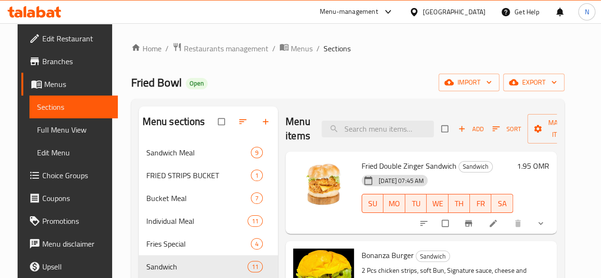
click at [45, 40] on span "Edit Restaurant" at bounding box center [76, 38] width 68 height 11
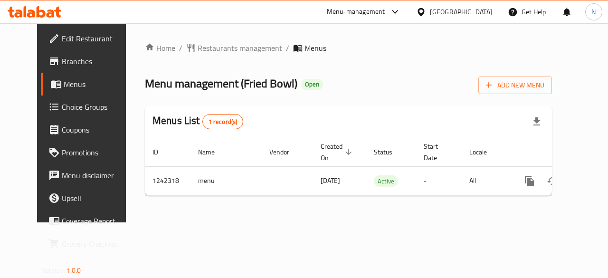
click at [62, 37] on span "Edit Restaurant" at bounding box center [96, 38] width 69 height 11
click at [64, 83] on span "Menus" at bounding box center [97, 83] width 67 height 11
click at [62, 41] on span "Edit Restaurant" at bounding box center [96, 38] width 69 height 11
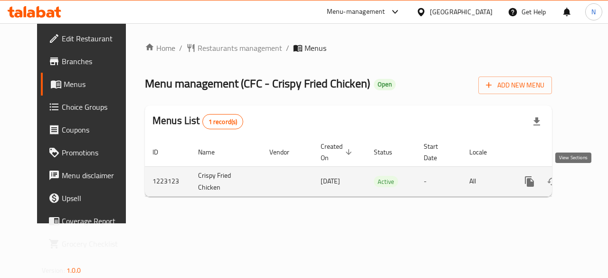
click at [592, 183] on icon "enhanced table" at bounding box center [597, 181] width 11 height 11
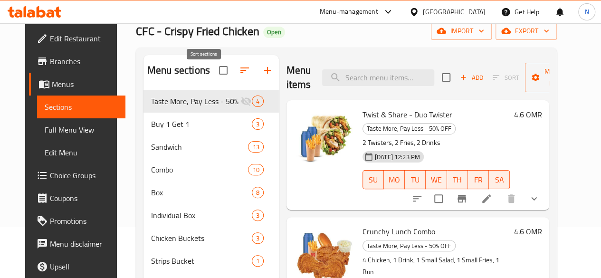
scroll to position [33, 0]
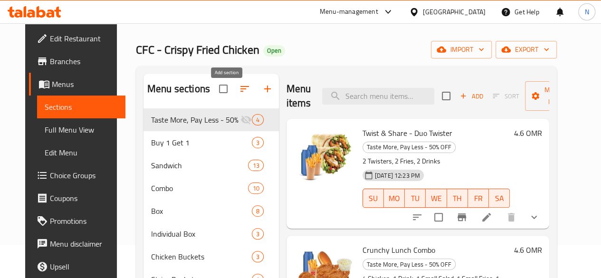
click at [262, 95] on icon "button" at bounding box center [267, 88] width 11 height 11
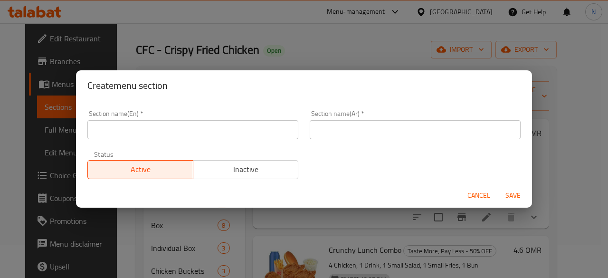
click at [113, 131] on input "text" at bounding box center [192, 129] width 211 height 19
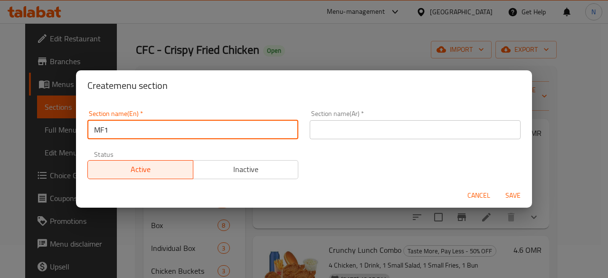
click at [332, 128] on input "text" at bounding box center [415, 129] width 211 height 19
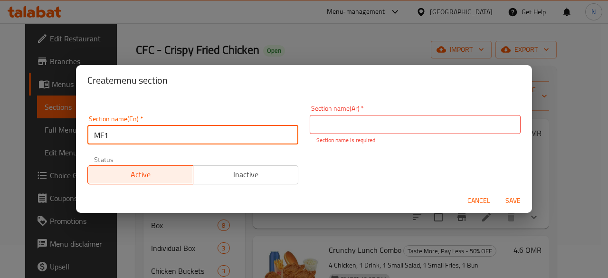
click at [115, 134] on input "MF1" at bounding box center [192, 134] width 211 height 19
type input "M41"
click at [333, 126] on input "text" at bounding box center [415, 124] width 211 height 19
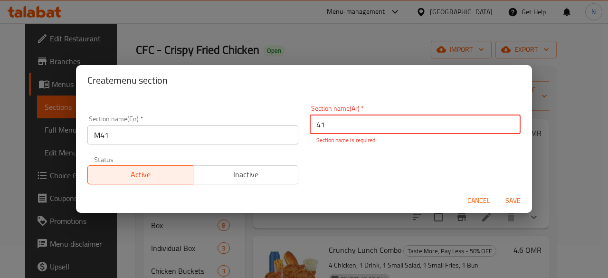
type input "41"
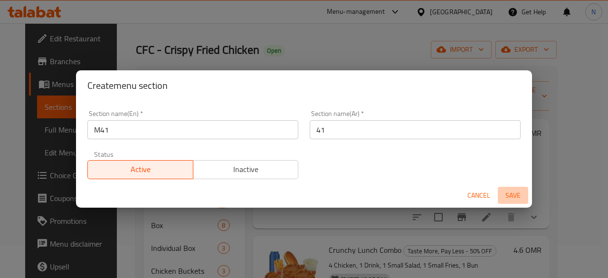
click at [512, 198] on span "Save" at bounding box center [513, 196] width 23 height 12
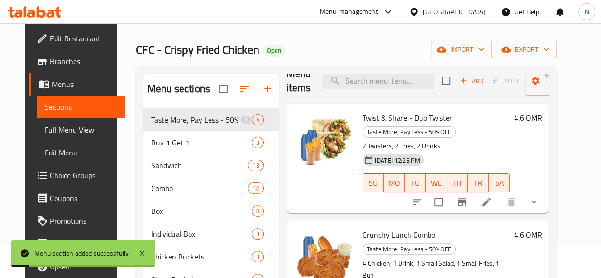
scroll to position [16, 0]
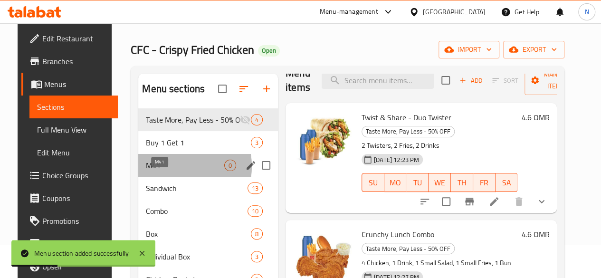
click at [163, 171] on span "M41" at bounding box center [185, 165] width 78 height 11
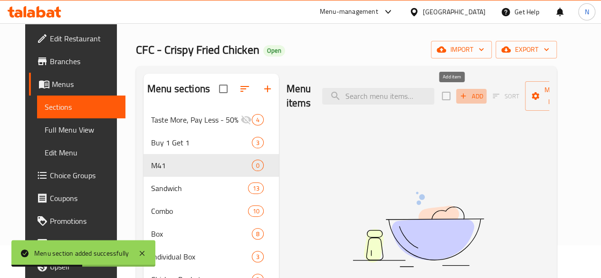
click at [458, 99] on span "Add" at bounding box center [471, 96] width 26 height 11
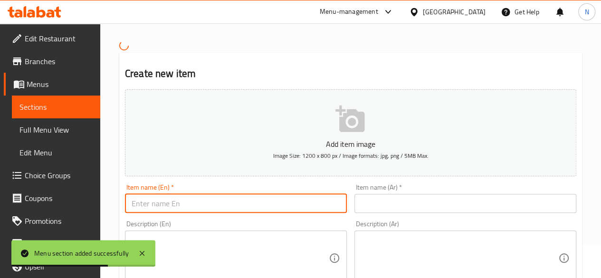
click at [157, 203] on input "text" at bounding box center [236, 203] width 222 height 19
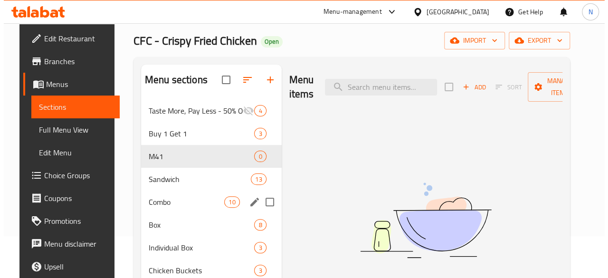
scroll to position [42, 0]
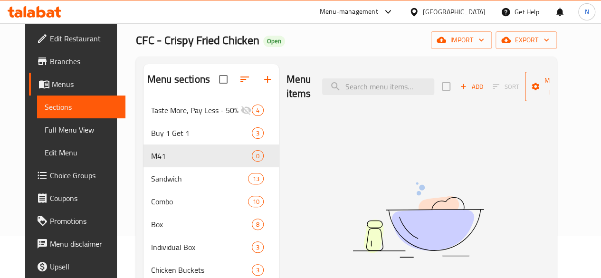
click at [550, 91] on span "Manage items" at bounding box center [557, 87] width 48 height 24
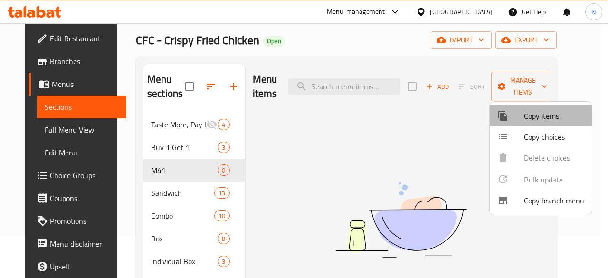
click at [535, 113] on span "Copy items" at bounding box center [554, 115] width 60 height 11
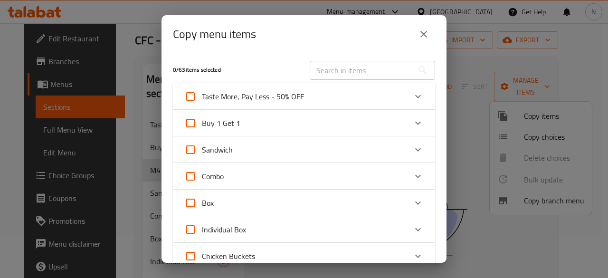
click at [412, 183] on div "Expand" at bounding box center [418, 176] width 23 height 23
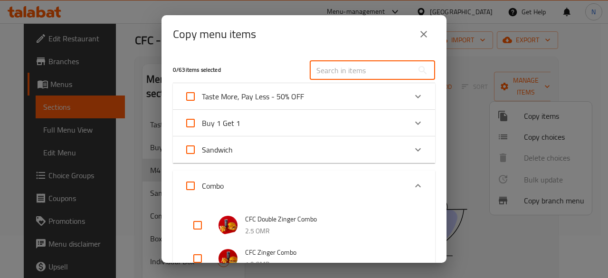
click at [359, 71] on input "text" at bounding box center [362, 70] width 104 height 19
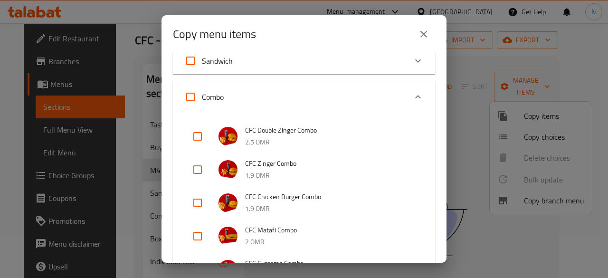
scroll to position [0, 0]
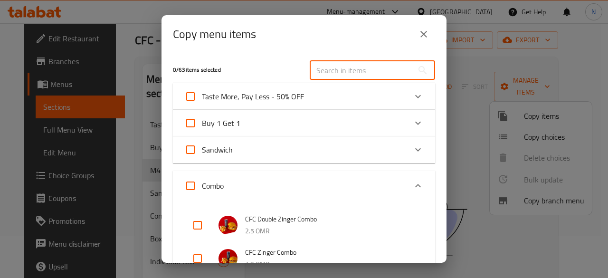
click at [197, 228] on input "checkbox" at bounding box center [197, 225] width 23 height 23
checkbox input "true"
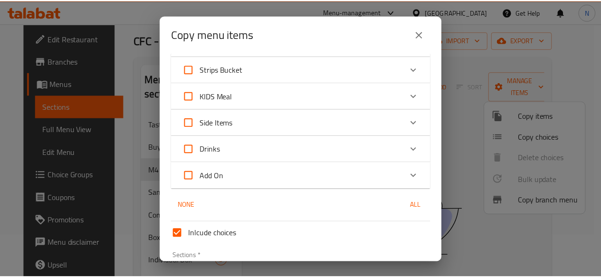
scroll to position [651, 0]
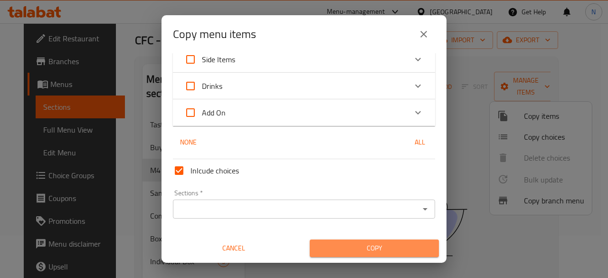
click at [380, 247] on span "Copy" at bounding box center [374, 248] width 114 height 12
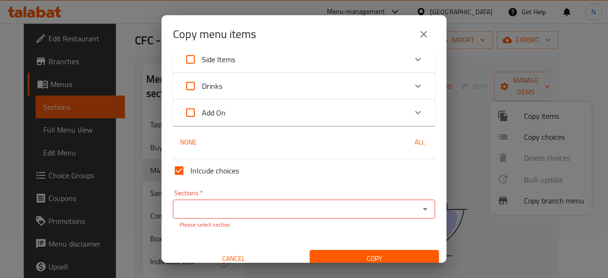
click at [350, 214] on input "Sections   *" at bounding box center [296, 208] width 241 height 13
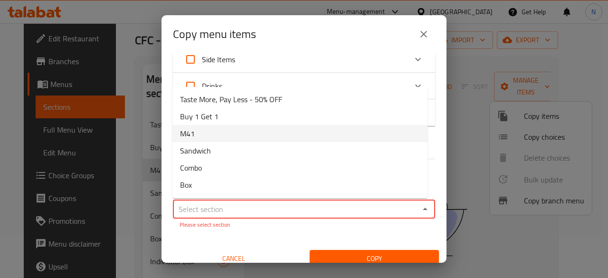
click at [244, 133] on li "M41" at bounding box center [299, 133] width 255 height 17
type input "M41"
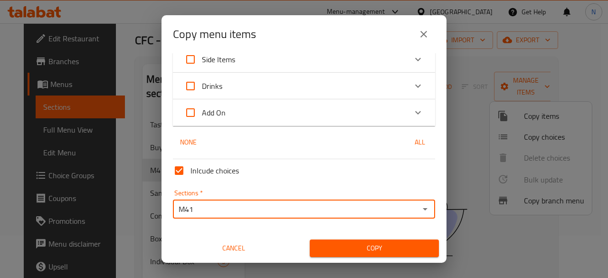
click at [329, 249] on span "Copy" at bounding box center [374, 248] width 114 height 12
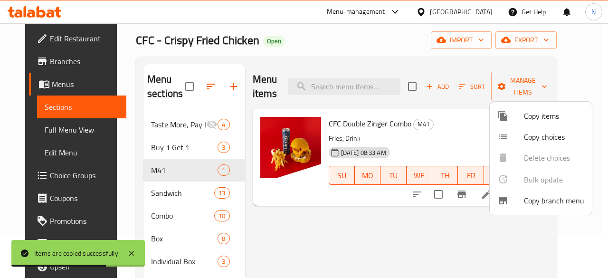
click at [437, 253] on div at bounding box center [304, 139] width 608 height 278
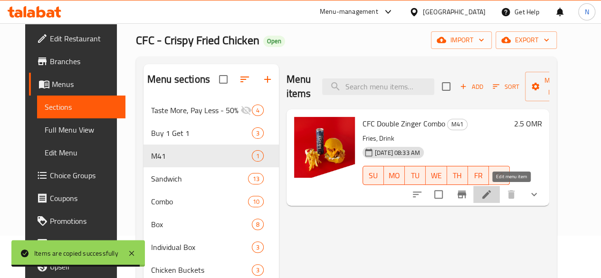
click at [491, 192] on icon at bounding box center [486, 194] width 9 height 9
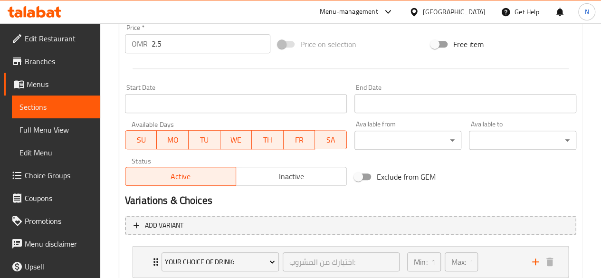
scroll to position [361, 0]
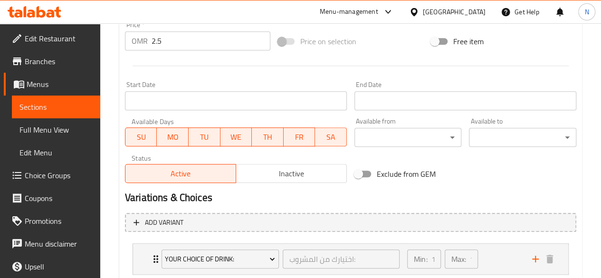
click at [181, 97] on input "Start Date" at bounding box center [236, 100] width 222 height 19
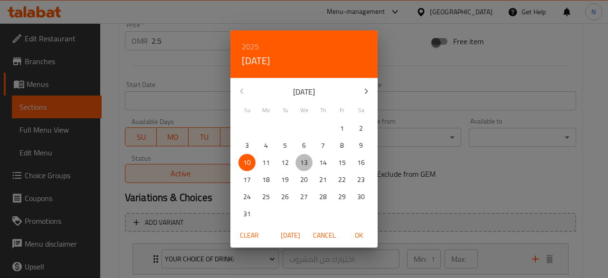
click at [306, 164] on p "13" at bounding box center [304, 163] width 8 height 12
click at [359, 239] on span "OK" at bounding box center [358, 235] width 23 height 12
type input "13-08-2025"
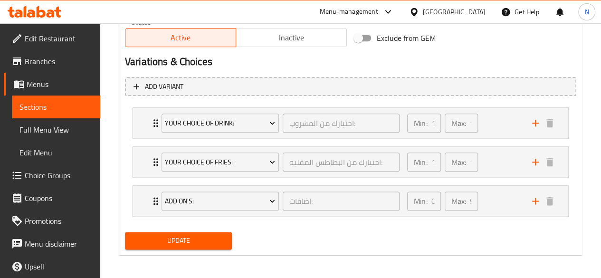
scroll to position [500, 0]
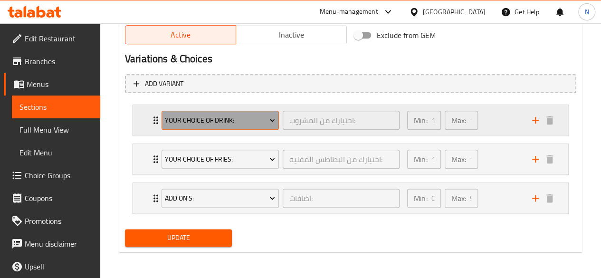
click at [266, 123] on span "Your Choice of Drink:" at bounding box center [220, 120] width 110 height 12
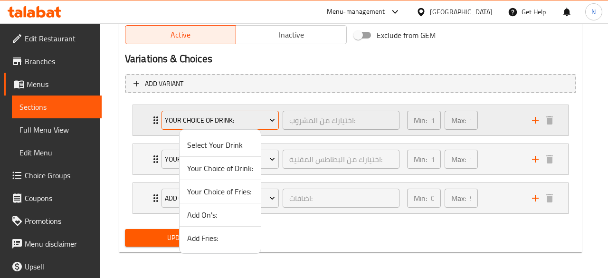
click at [266, 123] on div at bounding box center [304, 139] width 608 height 278
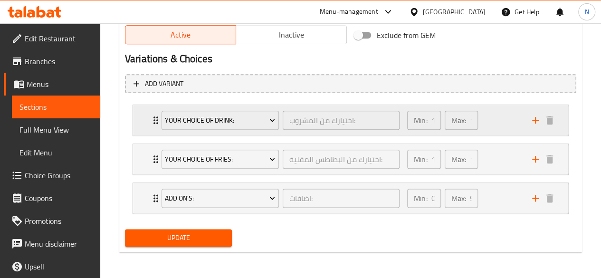
click at [153, 124] on icon "Expand" at bounding box center [155, 119] width 11 height 11
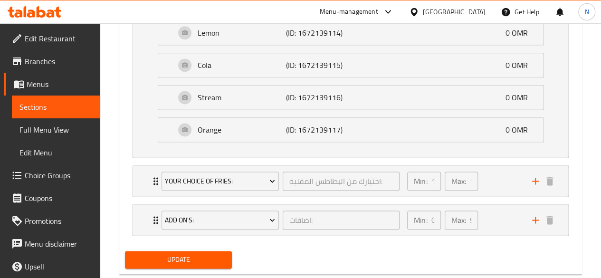
scroll to position [628, 0]
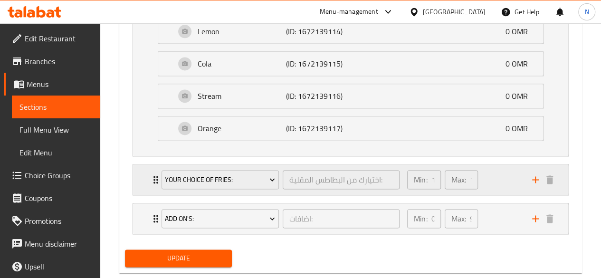
click at [154, 176] on icon "Expand" at bounding box center [155, 180] width 5 height 8
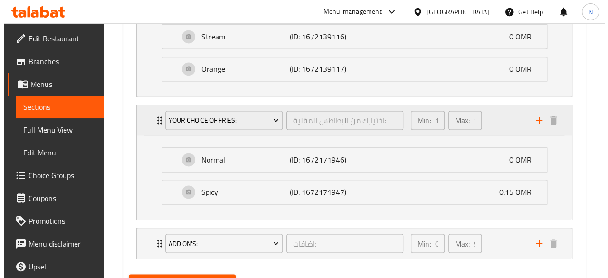
scroll to position [688, 0]
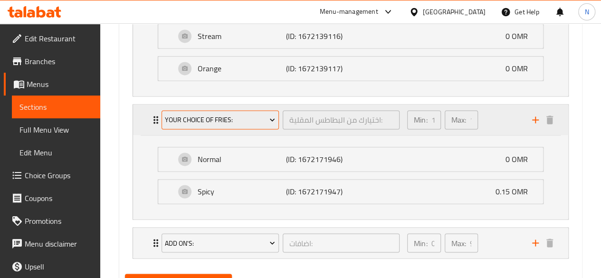
click at [184, 122] on span "Your Choice of Fries:" at bounding box center [220, 120] width 110 height 12
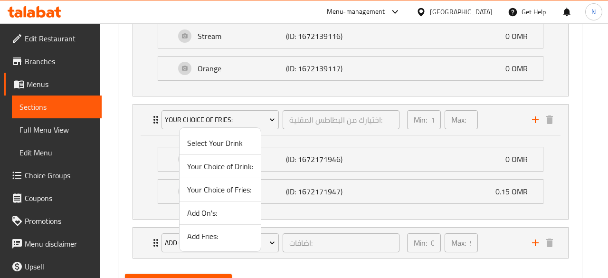
click at [211, 164] on span "Your Choice of Drink:" at bounding box center [220, 166] width 66 height 11
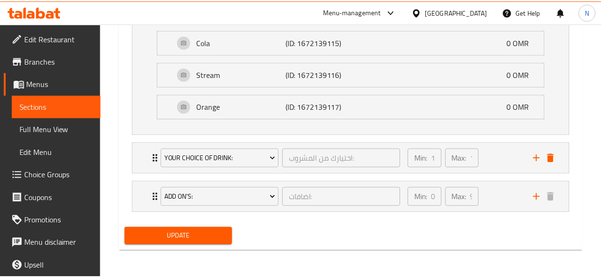
scroll to position [647, 0]
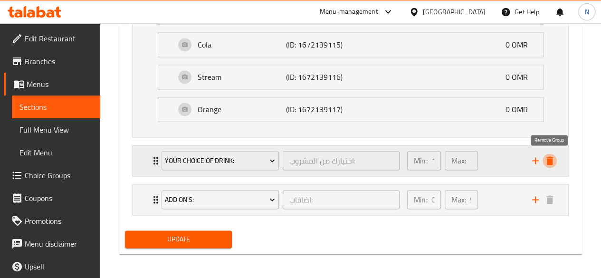
click at [551, 159] on icon "delete" at bounding box center [549, 160] width 7 height 9
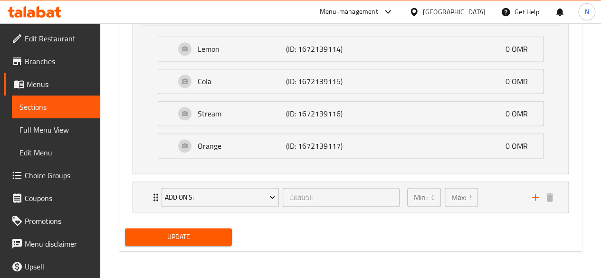
scroll to position [609, 0]
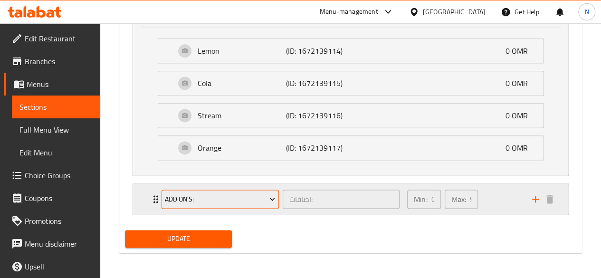
click at [260, 198] on span "Add On's:" at bounding box center [220, 199] width 110 height 12
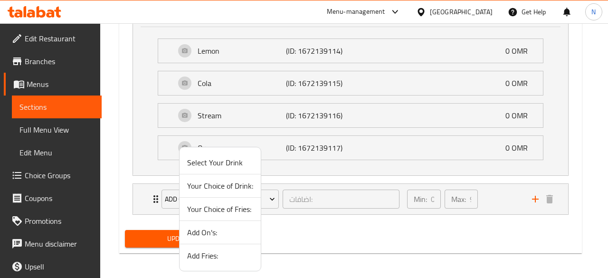
click at [228, 214] on span "Your Choice of Fries:" at bounding box center [220, 208] width 66 height 11
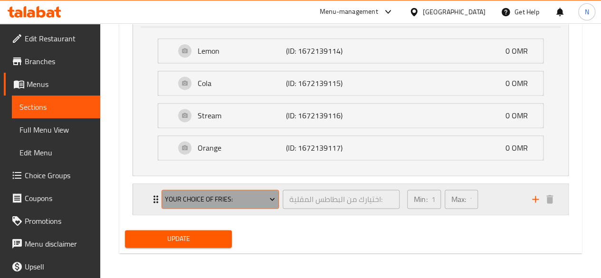
click at [247, 197] on span "Your Choice of Fries:" at bounding box center [220, 199] width 110 height 12
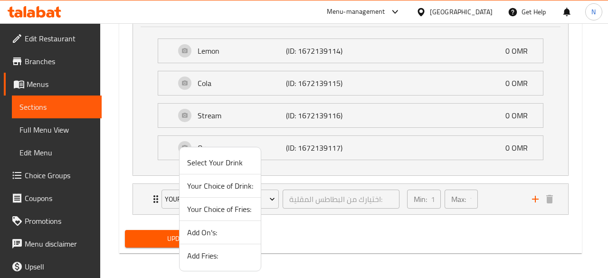
click at [239, 161] on span "Select Your Drink" at bounding box center [220, 162] width 66 height 11
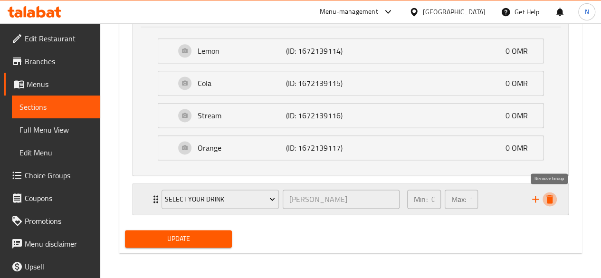
click at [547, 195] on icon "delete" at bounding box center [549, 199] width 7 height 9
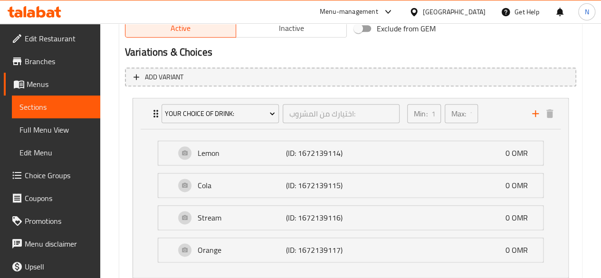
scroll to position [570, 0]
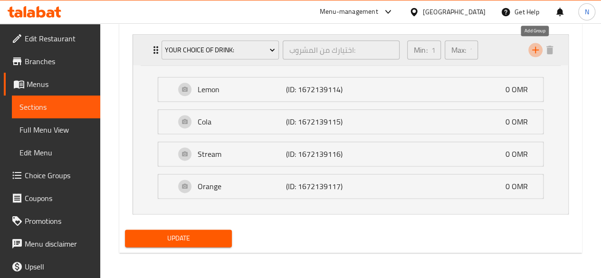
click at [534, 45] on icon "add" at bounding box center [535, 49] width 11 height 11
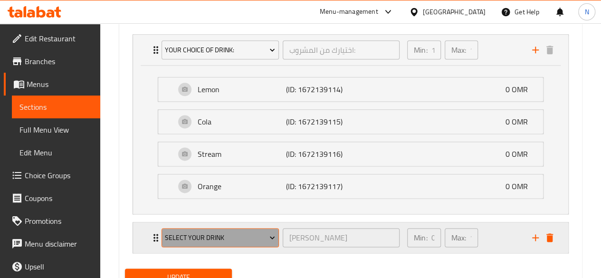
click at [251, 236] on span "Select Your Drink" at bounding box center [220, 238] width 110 height 12
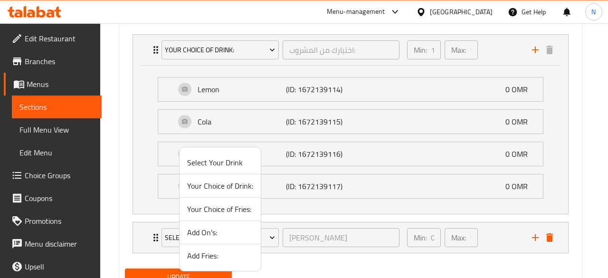
click at [549, 236] on div at bounding box center [304, 139] width 608 height 278
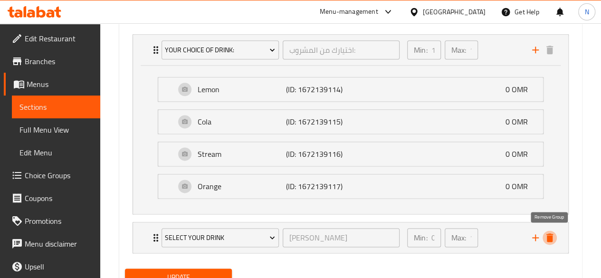
click at [549, 236] on icon "delete" at bounding box center [549, 237] width 7 height 9
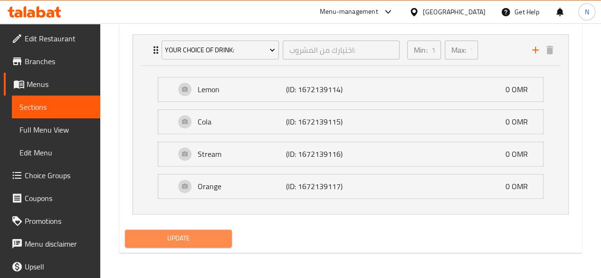
click at [204, 232] on span "Update" at bounding box center [179, 238] width 92 height 12
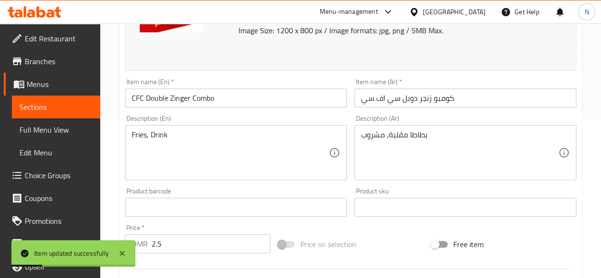
scroll to position [259, 0]
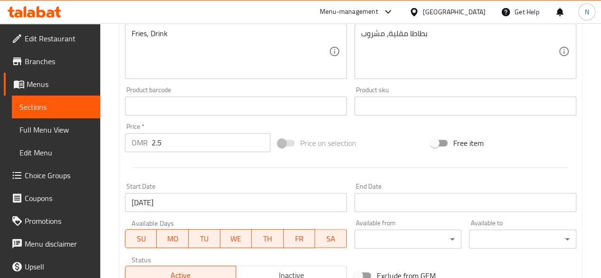
click at [203, 144] on input "2.5" at bounding box center [211, 142] width 119 height 19
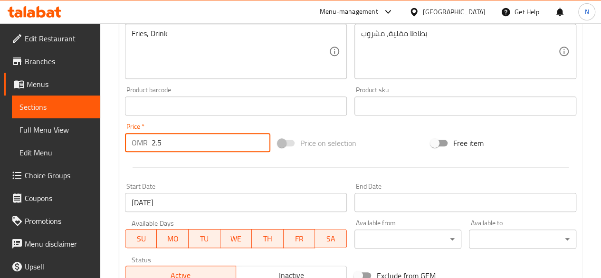
click at [203, 144] on input "2.5" at bounding box center [211, 142] width 119 height 19
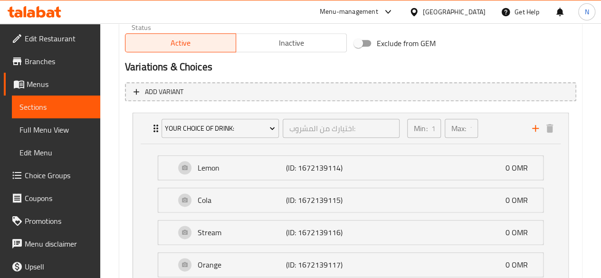
scroll to position [570, 0]
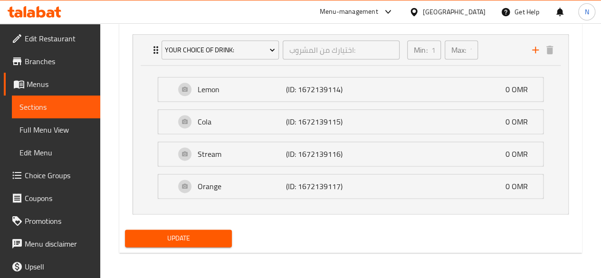
type input "3.25"
click at [192, 237] on span "Update" at bounding box center [179, 238] width 92 height 12
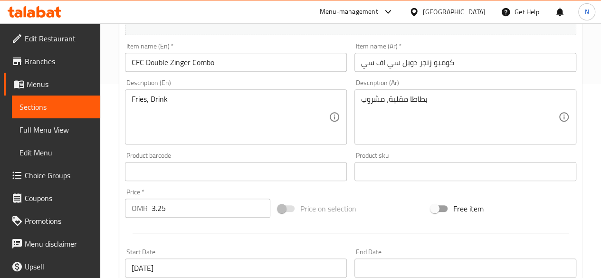
scroll to position [111, 0]
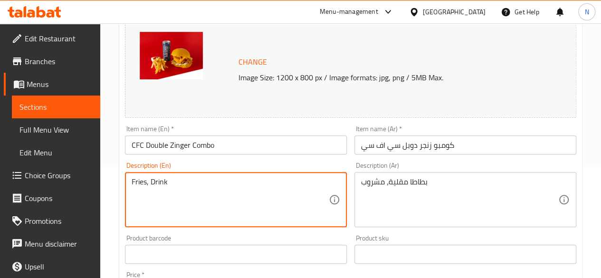
click at [177, 181] on textarea "Fries, Drink" at bounding box center [230, 199] width 197 height 45
click at [206, 149] on input "CFC Double Zinger Combo" at bounding box center [236, 144] width 222 height 19
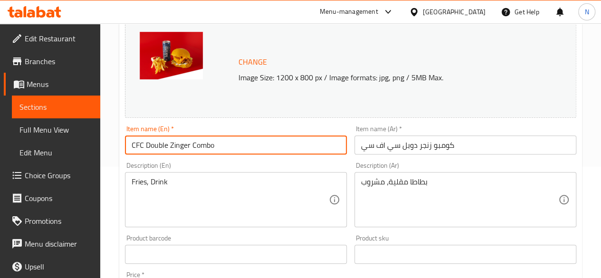
click at [206, 149] on input "CFC Double Zinger Combo" at bounding box center [236, 144] width 222 height 19
type input "CFC Double Zinger Combo"
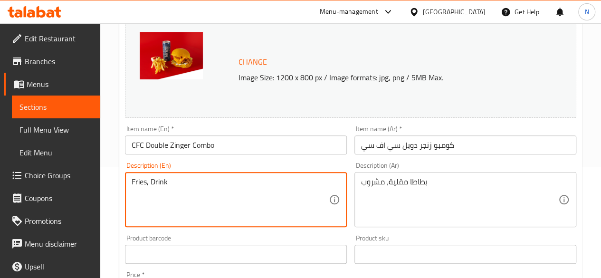
click at [183, 185] on textarea "Fries, Drink" at bounding box center [230, 199] width 197 height 45
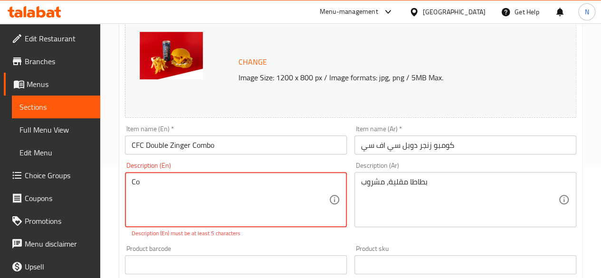
type textarea "C"
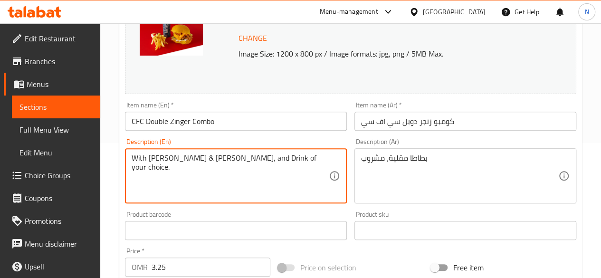
scroll to position [91, 0]
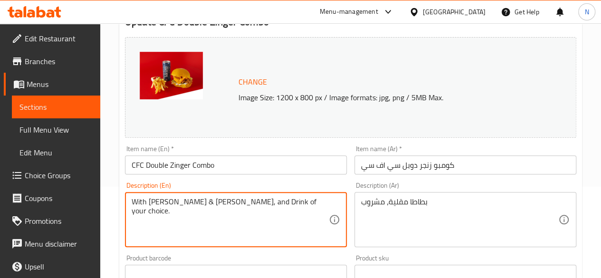
click at [244, 207] on textarea "With Fries & Coleslaw, and Drink of your choice." at bounding box center [230, 219] width 197 height 45
type textarea "With Fries & Coleslaw, and Drink of your choice."
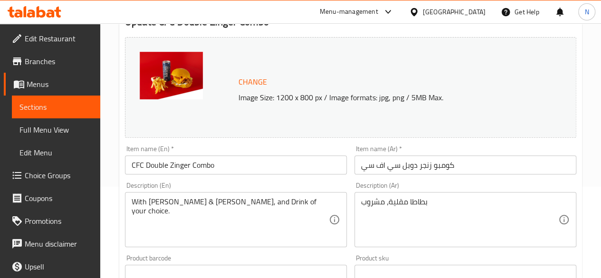
click at [395, 193] on div "بطاطا مقلية، مشروب Description (Ar)" at bounding box center [465, 219] width 222 height 55
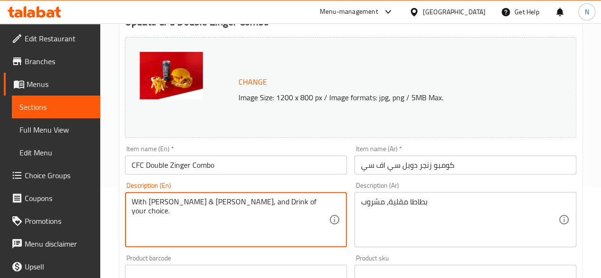
click at [238, 203] on textarea "With Fries & Coleslaw, and Drink of your choice." at bounding box center [230, 219] width 197 height 45
click at [174, 200] on textarea "With Fries & Coleslaw, and Drink of your choice." at bounding box center [230, 219] width 197 height 45
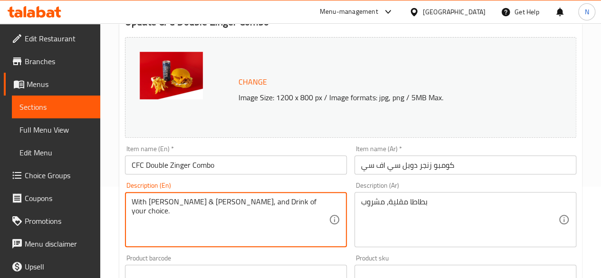
click at [253, 201] on textarea "With Fries & Coleslaw, and Drink of your choice." at bounding box center [230, 219] width 197 height 45
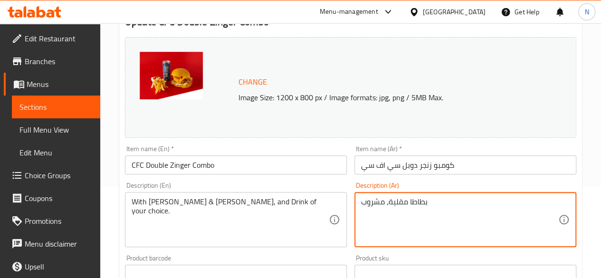
click at [439, 201] on textarea "بطاطا مقلية، مشروب" at bounding box center [459, 219] width 197 height 45
paste textarea "مع البطاطس المقلية وسلطة الكرنب، والمشروبات حسب اختيارك."
click at [422, 201] on textarea "مع البطاطس المقلية وسلطة الكرنب، والمشروبات حسب اختيارك." at bounding box center [459, 219] width 197 height 45
drag, startPoint x: 422, startPoint y: 201, endPoint x: 431, endPoint y: 202, distance: 9.6
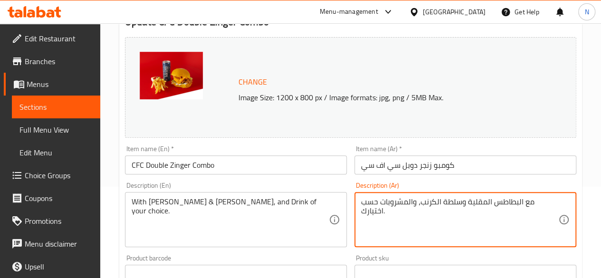
click at [431, 202] on textarea "مع البطاطس المقلية وسلطة الكرنب، والمشروبات حسب اختيارك." at bounding box center [459, 219] width 197 height 45
click at [433, 201] on textarea "مع البطاطس المقلية وسلطة كولسلاو والمشروبات حسب اختيارك." at bounding box center [459, 219] width 197 height 45
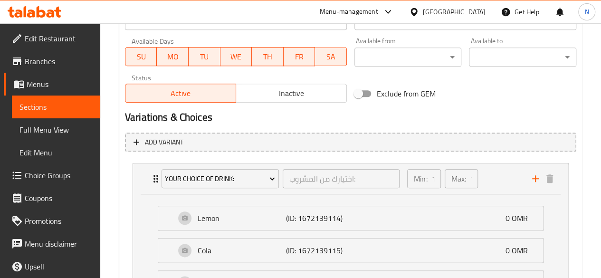
scroll to position [570, 0]
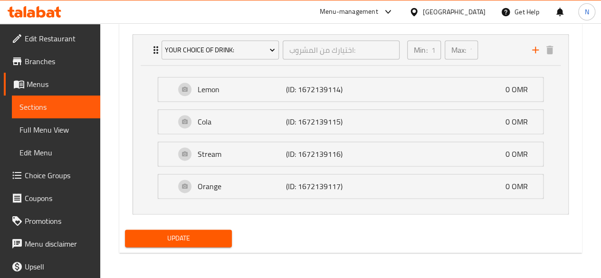
type textarea "مع البطاطس المقلية وسلطة كول سلاو والمشروبات حسب اختيارك."
click at [170, 240] on span "Update" at bounding box center [179, 238] width 92 height 12
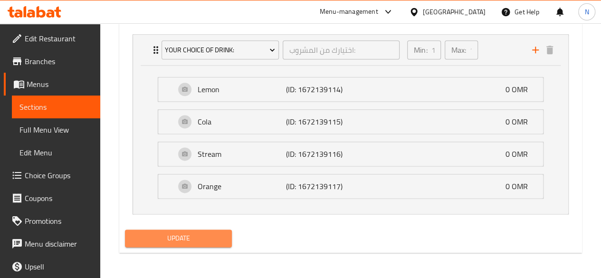
click at [181, 243] on button "Update" at bounding box center [178, 238] width 107 height 18
click at [194, 236] on span "Update" at bounding box center [179, 238] width 92 height 12
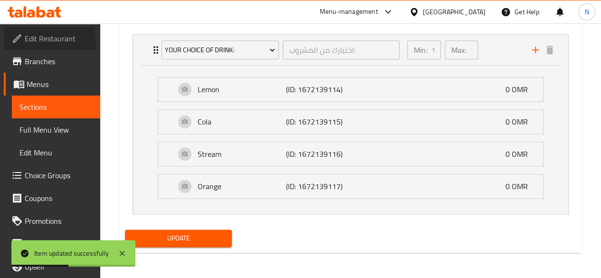
click at [40, 42] on span "Edit Restaurant" at bounding box center [59, 38] width 68 height 11
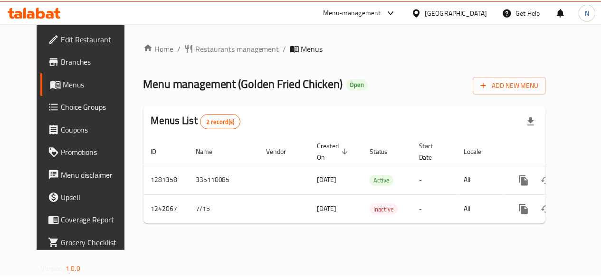
scroll to position [0, 3]
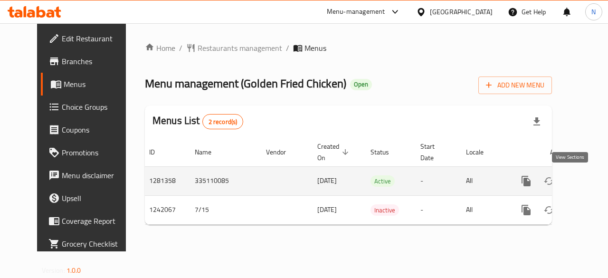
click at [583, 186] on link "enhanced table" at bounding box center [594, 181] width 23 height 23
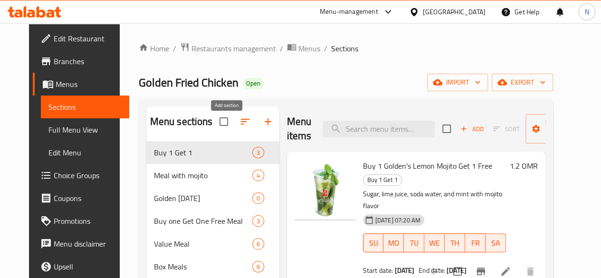
click at [262, 127] on icon "button" at bounding box center [267, 121] width 11 height 11
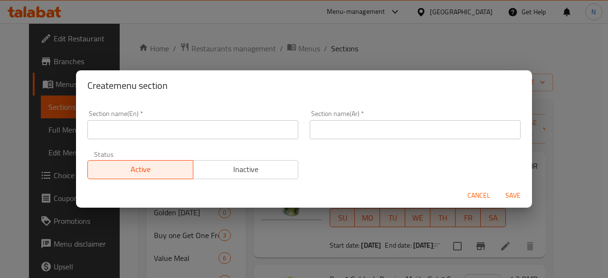
click at [174, 125] on input "text" at bounding box center [192, 129] width 211 height 19
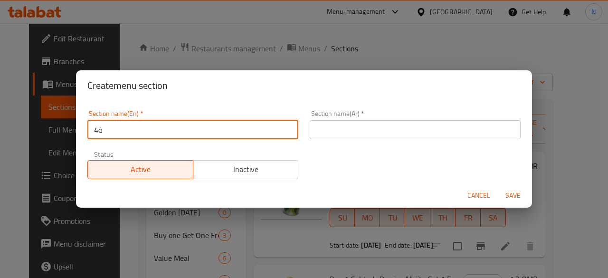
type input "ة"
type input "M41"
click at [333, 130] on input "text" at bounding box center [415, 129] width 211 height 19
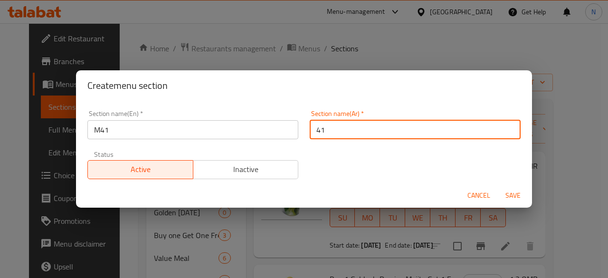
type input "41"
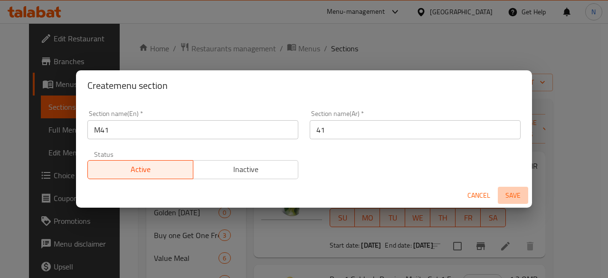
click at [513, 191] on span "Save" at bounding box center [513, 196] width 23 height 12
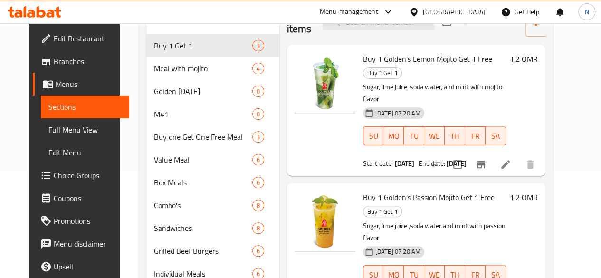
scroll to position [107, 0]
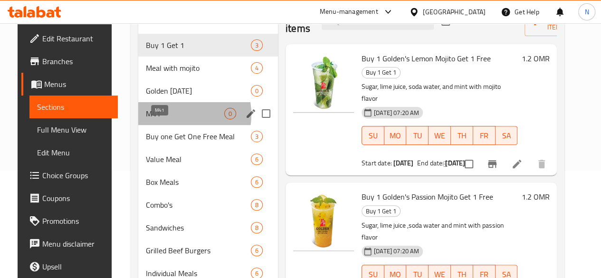
click at [161, 119] on span "M41" at bounding box center [185, 113] width 78 height 11
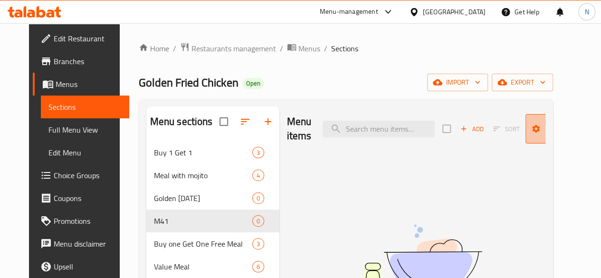
click at [548, 129] on span "Manage items" at bounding box center [557, 129] width 48 height 24
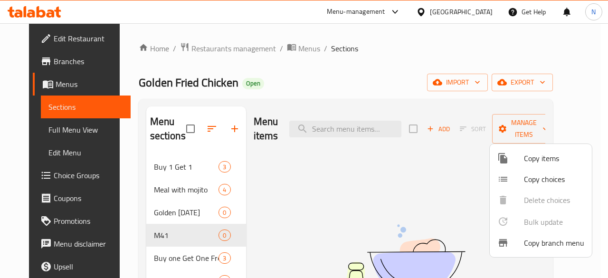
click at [540, 158] on span "Copy items" at bounding box center [554, 158] width 60 height 11
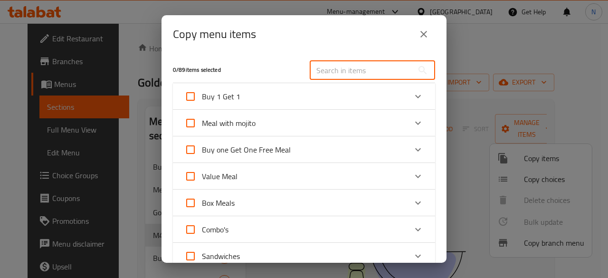
click at [337, 70] on input "text" at bounding box center [362, 70] width 104 height 19
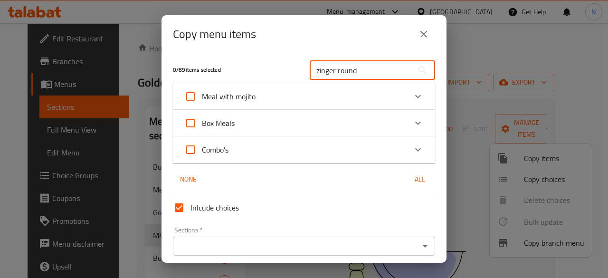
type input "zinger round"
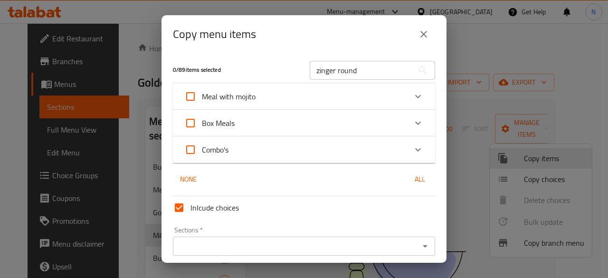
click at [364, 70] on input "zinger round" at bounding box center [362, 70] width 104 height 19
click at [414, 121] on icon "Expand" at bounding box center [417, 122] width 11 height 11
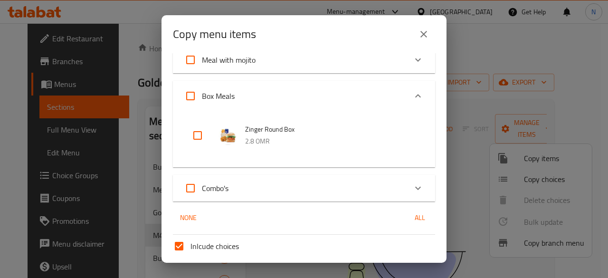
scroll to position [37, 0]
click at [408, 193] on div "Expand" at bounding box center [418, 187] width 23 height 23
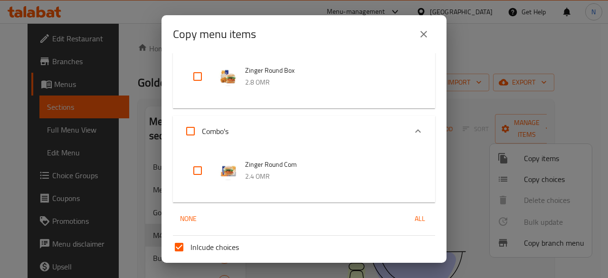
scroll to position [96, 0]
click at [198, 172] on input "checkbox" at bounding box center [197, 170] width 23 height 23
checkbox input "true"
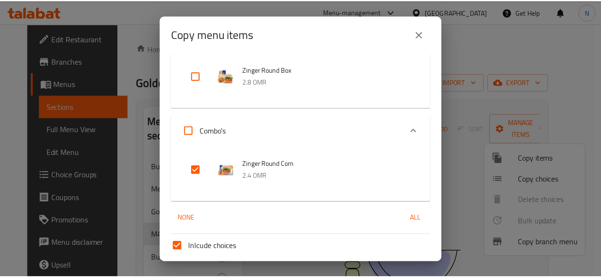
scroll to position [172, 0]
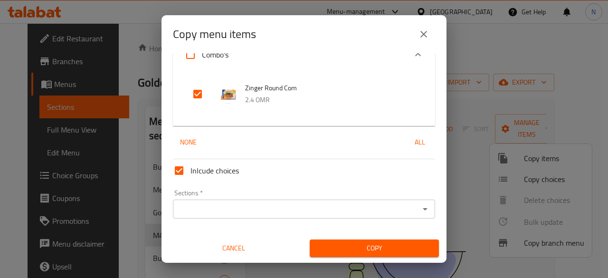
click at [312, 210] on input "Sections   *" at bounding box center [296, 208] width 241 height 13
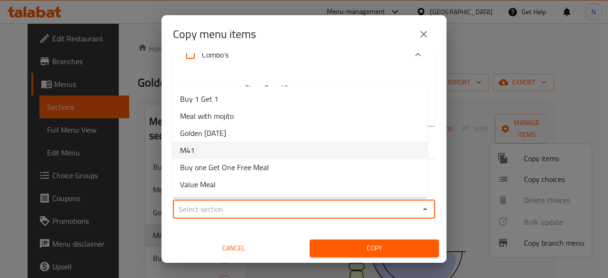
click at [273, 154] on li "M41" at bounding box center [299, 150] width 255 height 17
type input "M41"
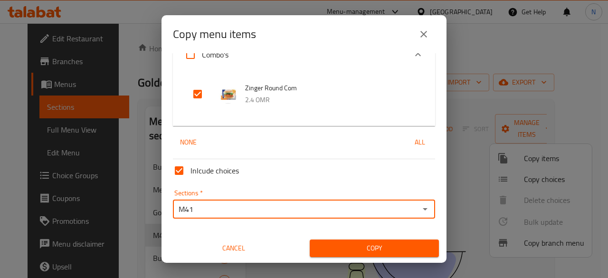
click at [334, 246] on span "Copy" at bounding box center [374, 248] width 114 height 12
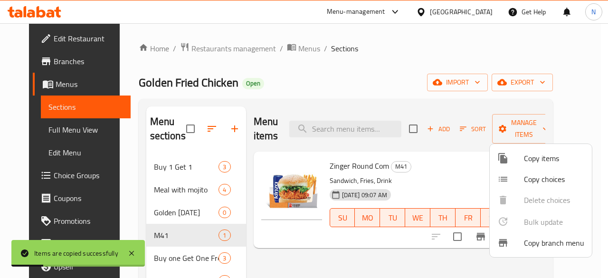
click at [386, 253] on div at bounding box center [304, 139] width 608 height 278
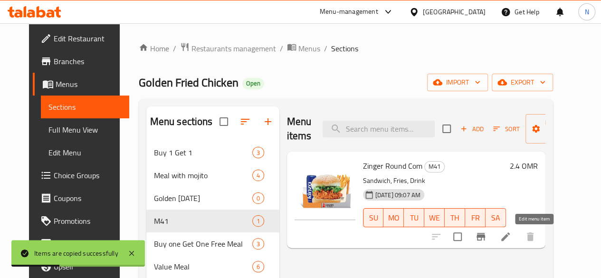
click at [510, 239] on icon at bounding box center [505, 236] width 9 height 9
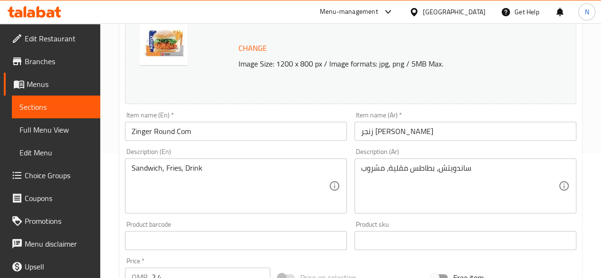
scroll to position [226, 0]
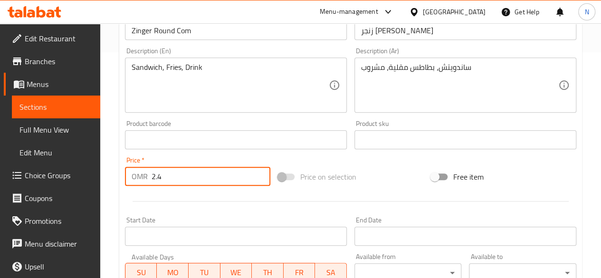
click at [199, 169] on input "2.4" at bounding box center [211, 176] width 119 height 19
click at [182, 176] on input "2.4" at bounding box center [211, 176] width 119 height 19
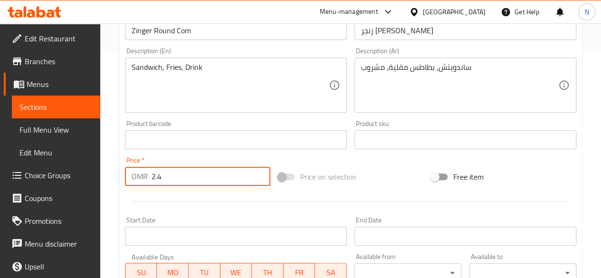
click at [182, 176] on input "2.4" at bounding box center [211, 176] width 119 height 19
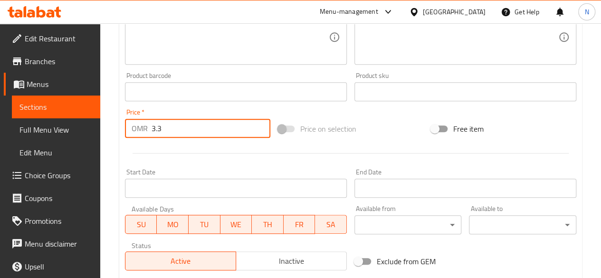
scroll to position [274, 0]
type input "3.3"
click at [299, 181] on input "Start Date" at bounding box center [236, 187] width 222 height 19
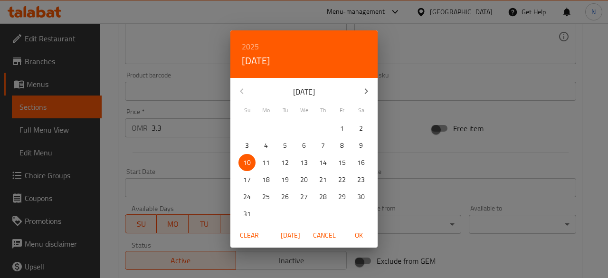
click at [305, 163] on p "13" at bounding box center [304, 163] width 8 height 12
click at [359, 236] on span "OK" at bounding box center [358, 235] width 23 height 12
type input "13-08-2025"
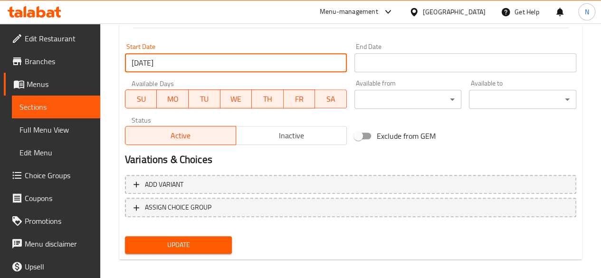
scroll to position [407, 0]
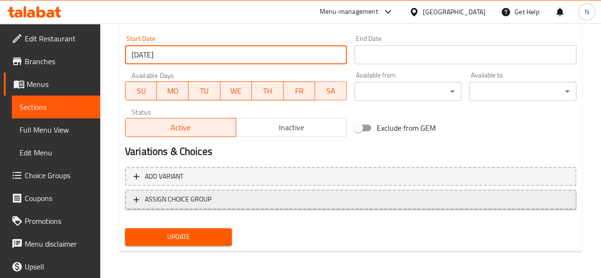
click at [209, 200] on span "ASSIGN CHOICE GROUP" at bounding box center [178, 199] width 67 height 12
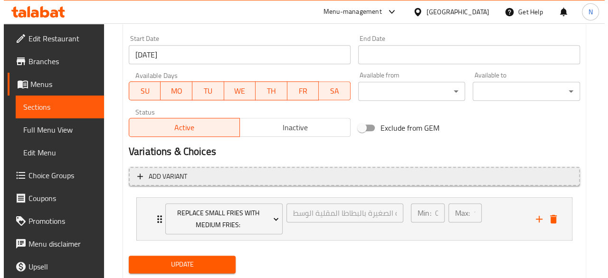
scroll to position [434, 0]
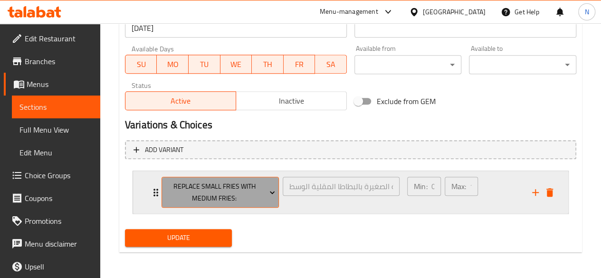
click at [270, 200] on span "Replace Small Fries with Medium Fries:" at bounding box center [220, 193] width 110 height 24
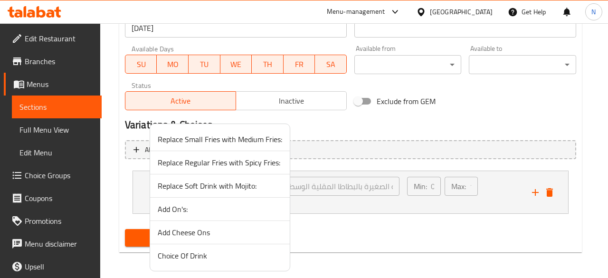
click at [185, 261] on span "Choice Of Drink" at bounding box center [220, 255] width 124 height 11
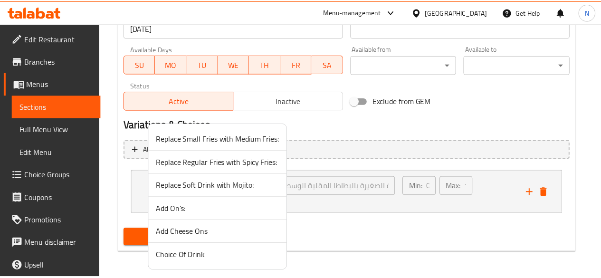
scroll to position [422, 0]
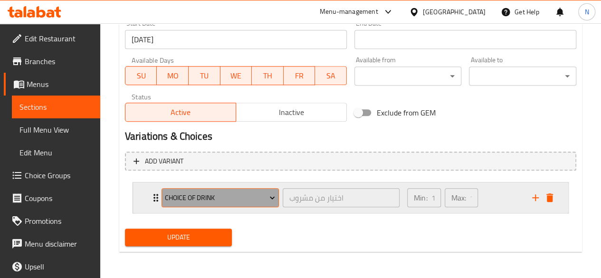
click at [273, 198] on icon "Expand" at bounding box center [272, 198] width 5 height 3
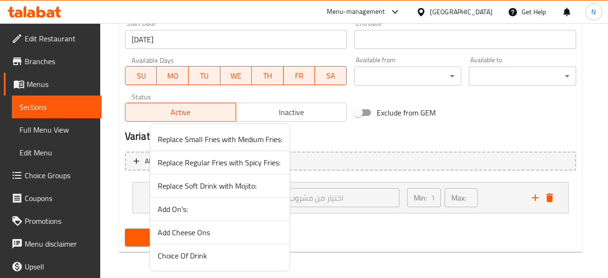
click at [320, 222] on div at bounding box center [304, 139] width 608 height 278
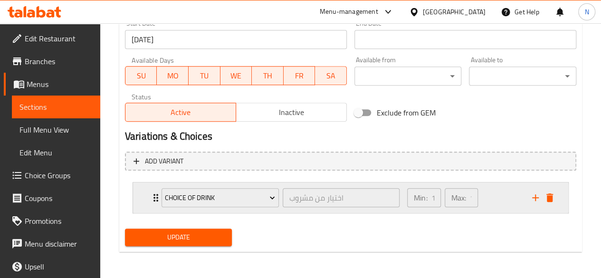
click at [154, 200] on icon "Expand" at bounding box center [155, 198] width 5 height 8
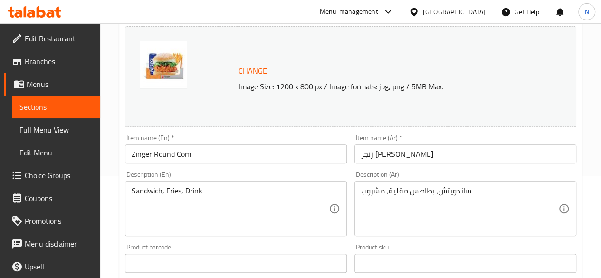
scroll to position [103, 0]
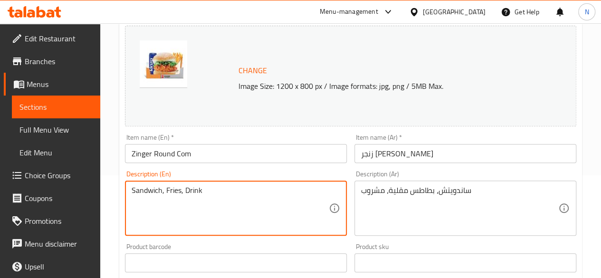
click at [206, 187] on textarea "Sandwich, Fries, Drink" at bounding box center [230, 208] width 197 height 45
paste textarea "With Fries & Coleslaw, and Drink of your choice."
type textarea "With Fries & Coleslaw, and Drink of your choice."
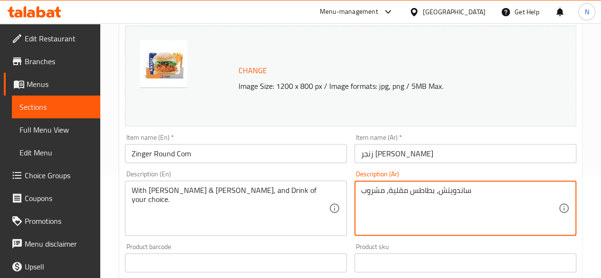
click at [371, 193] on textarea "ساندويتش، بطاطس مقلية، مشروب" at bounding box center [459, 208] width 197 height 45
paste textarea "With Fries & Coleslaw, and Drink of your choice."
type textarea "With Fries & Coleslaw, and Drink of your choice."
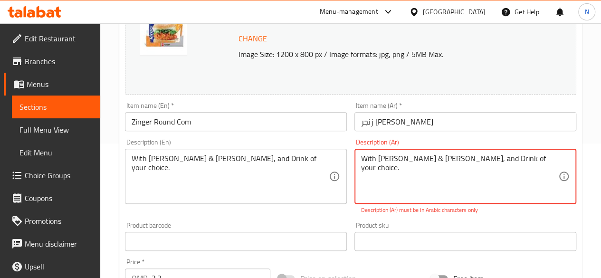
scroll to position [135, 0]
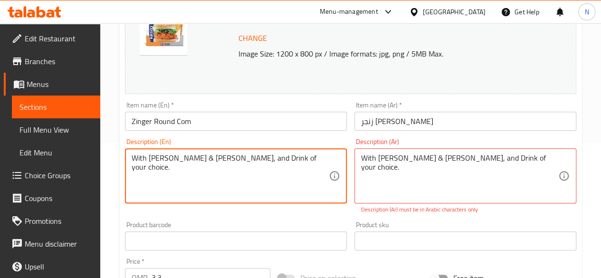
click at [156, 155] on textarea "With Fries & Coleslaw, and Drink of your choice." at bounding box center [230, 175] width 197 height 45
type textarea "With 1 Strip & Coleslaw, and Drink of your choice."
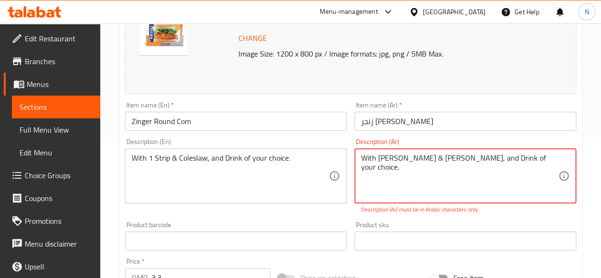
click at [388, 155] on textarea "With Fries & Coleslaw, and Drink of your choice." at bounding box center [459, 175] width 197 height 45
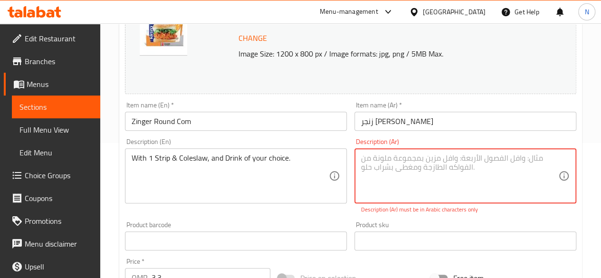
paste textarea "مع البطاطس المقلية وسلطة الكرنب، والمشروبات حسب اختيارك."
drag, startPoint x: 467, startPoint y: 160, endPoint x: 522, endPoint y: 162, distance: 55.6
click at [522, 162] on textarea "مع البطاطس المقلية وسلطة الكرنب، والمشروبات حسب اختيارك." at bounding box center [459, 175] width 197 height 45
click at [450, 161] on textarea "مع سربس وسلطة الكرنب، والمشروبات حسب اختيارك." at bounding box center [459, 175] width 197 height 45
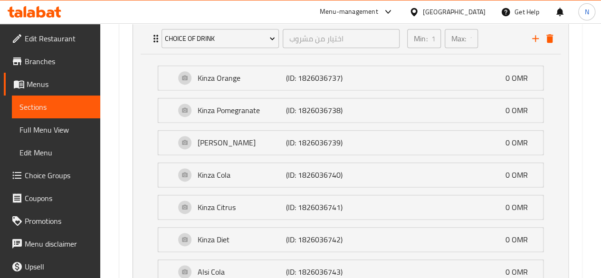
scroll to position [677, 0]
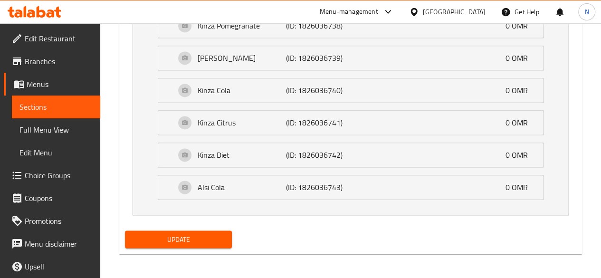
type textarea "مع سربس وسلطة كول سلاو، والمشروبات حسب اختيارك."
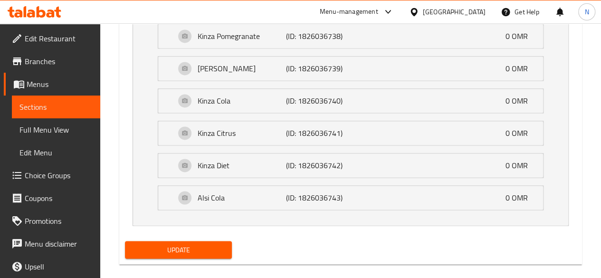
click at [180, 244] on span "Update" at bounding box center [179, 250] width 92 height 12
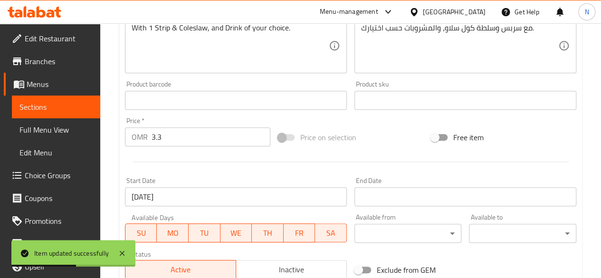
scroll to position [0, 0]
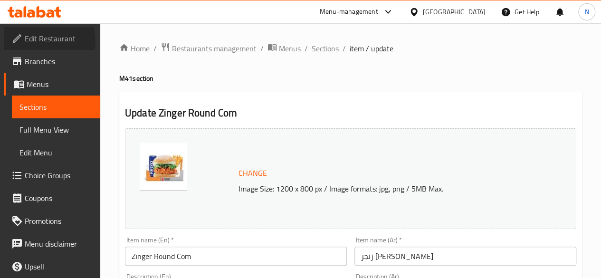
click at [37, 41] on span "Edit Restaurant" at bounding box center [59, 38] width 68 height 11
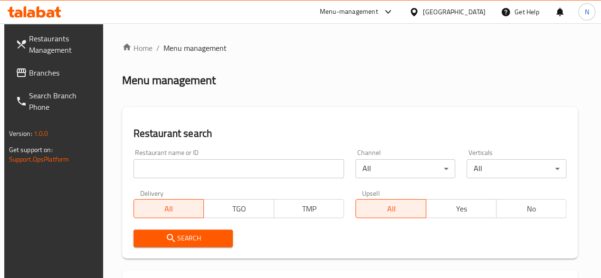
click at [169, 170] on input "search" at bounding box center [239, 168] width 211 height 19
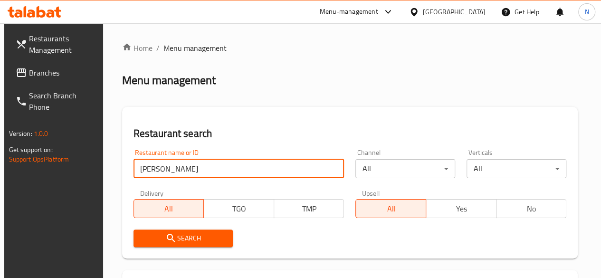
type input "[PERSON_NAME]"
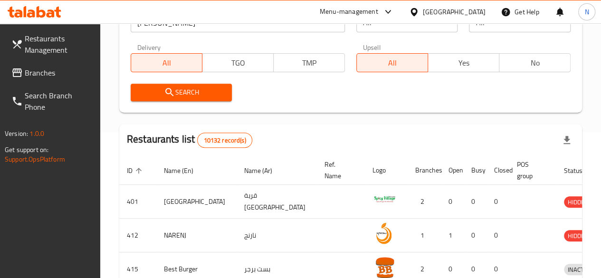
scroll to position [78, 0]
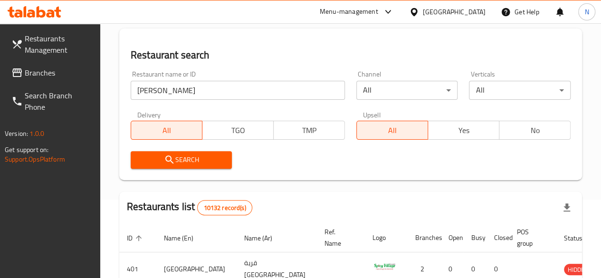
click at [211, 157] on span "Search" at bounding box center [181, 160] width 86 height 12
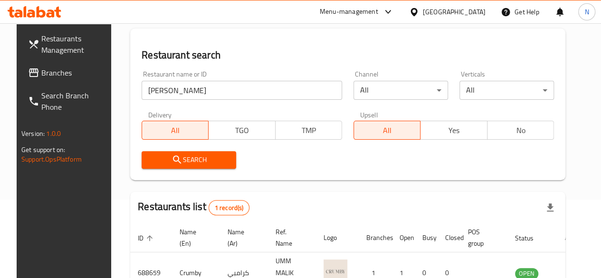
scroll to position [146, 0]
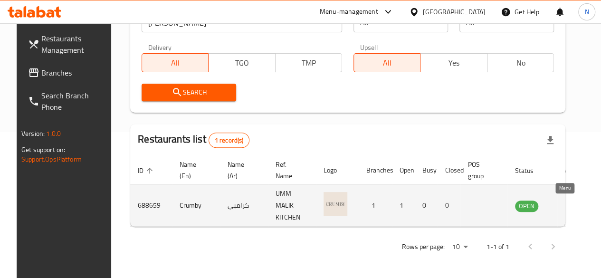
click at [565, 204] on icon "enhanced table" at bounding box center [570, 205] width 11 height 11
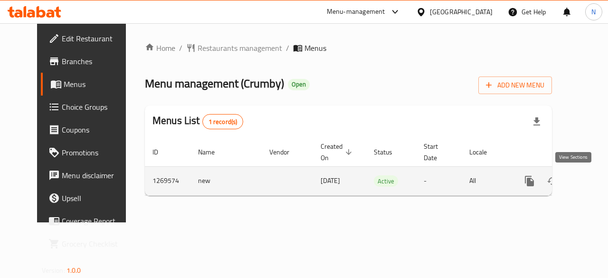
click at [592, 180] on icon "enhanced table" at bounding box center [597, 180] width 11 height 11
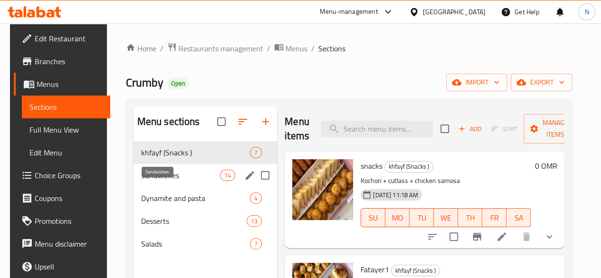
click at [172, 181] on span "Sandwiches" at bounding box center [180, 175] width 79 height 11
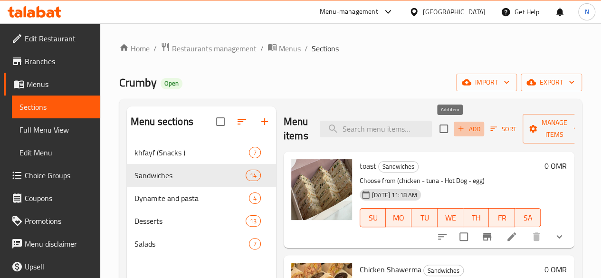
click at [456, 129] on span "Add" at bounding box center [469, 129] width 26 height 11
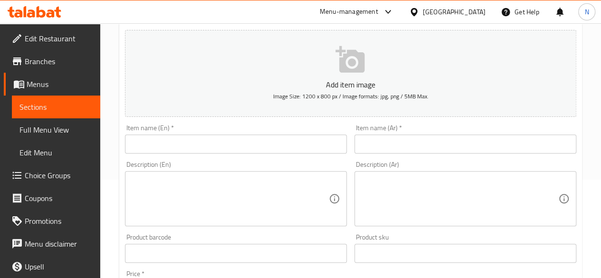
scroll to position [99, 0]
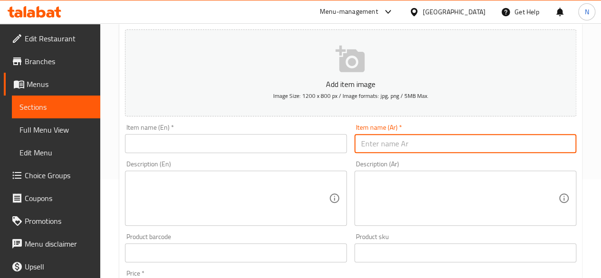
click at [399, 140] on input "text" at bounding box center [465, 143] width 222 height 19
paste input "كرواسون دجاج بالمايونيز ٨٠٠ بيسه"
drag, startPoint x: 390, startPoint y: 143, endPoint x: 322, endPoint y: 151, distance: 67.9
click at [322, 151] on div "Add item image Image Size: 1200 x 800 px / Image formats: jpg, png / 5MB Max. I…" at bounding box center [350, 231] width 459 height 410
type input "كرواسون دجاج بالمايونيز"
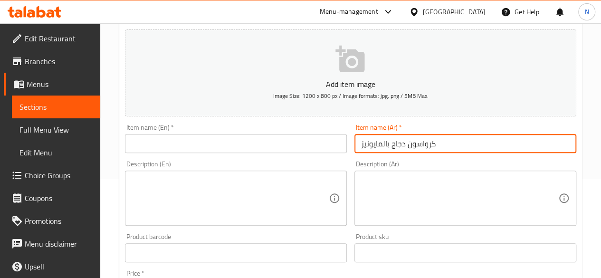
click at [213, 136] on input "text" at bounding box center [236, 143] width 222 height 19
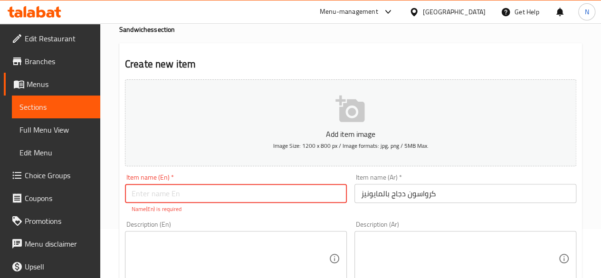
scroll to position [0, 0]
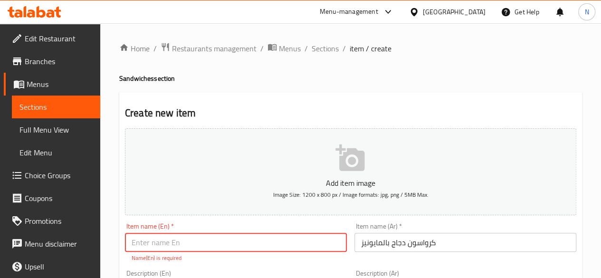
click at [42, 82] on span "Menus" at bounding box center [60, 83] width 66 height 11
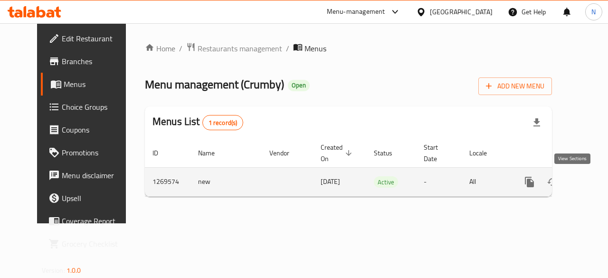
click at [592, 186] on icon "enhanced table" at bounding box center [597, 181] width 11 height 11
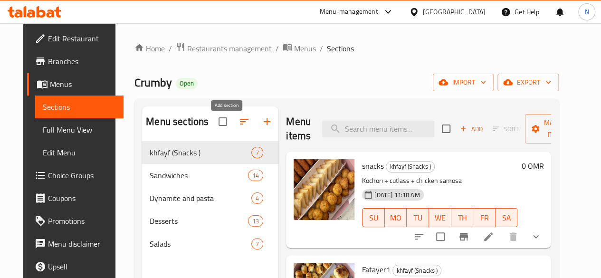
click at [264, 125] on icon "button" at bounding box center [267, 121] width 7 height 7
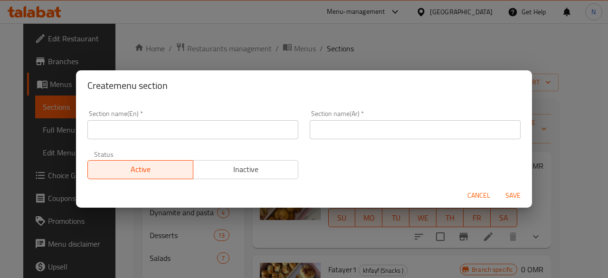
click at [199, 127] on input "text" at bounding box center [192, 129] width 211 height 19
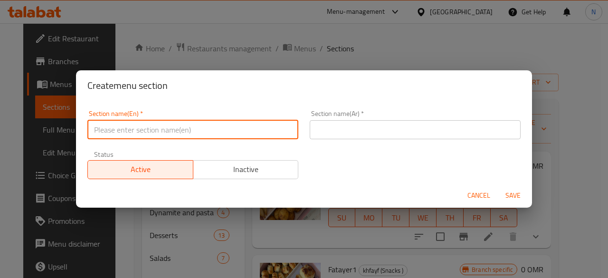
click at [131, 128] on input "text" at bounding box center [192, 129] width 211 height 19
click at [131, 130] on input "Signature Sandwiches" at bounding box center [192, 129] width 211 height 19
type input "Signature Sandwiches"
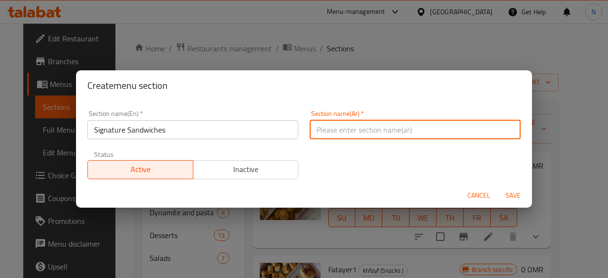
click at [356, 121] on input "text" at bounding box center [415, 129] width 211 height 19
paste input "سندويتشات مميزة"
type input "سندويتشات مميزة"
click at [521, 181] on div "Section name(En)   * Signature Sandwiches Section name(En) * Section name(Ar)  …" at bounding box center [304, 142] width 456 height 82
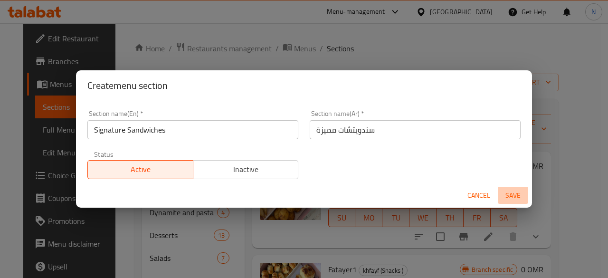
click at [511, 198] on span "Save" at bounding box center [513, 196] width 23 height 12
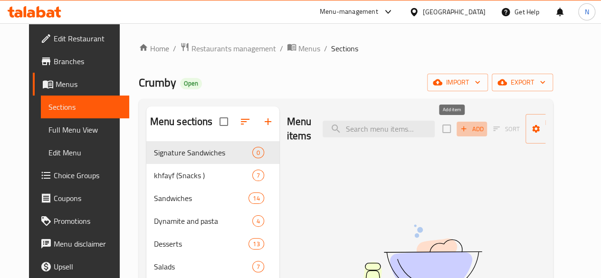
click at [459, 131] on span "Add" at bounding box center [472, 129] width 26 height 11
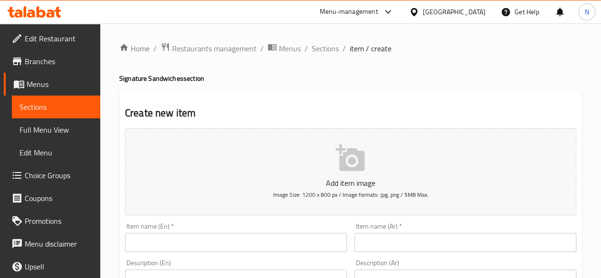
scroll to position [76, 0]
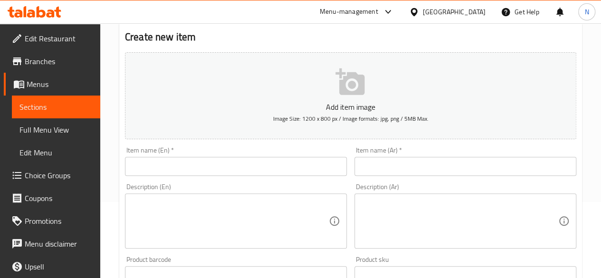
click at [349, 93] on icon "button" at bounding box center [349, 81] width 29 height 27
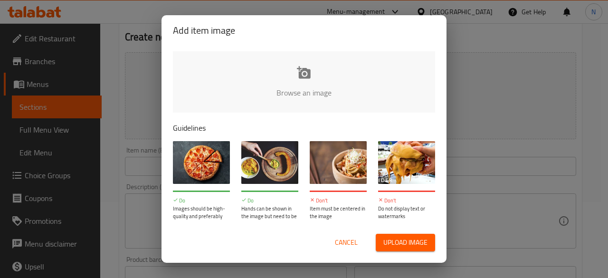
click at [343, 244] on span "Cancel" at bounding box center [346, 243] width 23 height 12
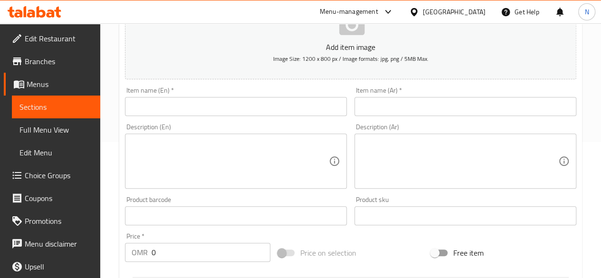
scroll to position [138, 0]
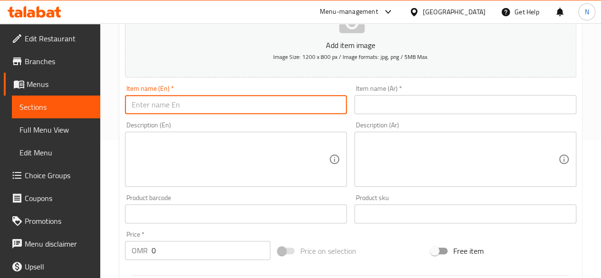
click at [183, 108] on input "text" at bounding box center [236, 104] width 222 height 19
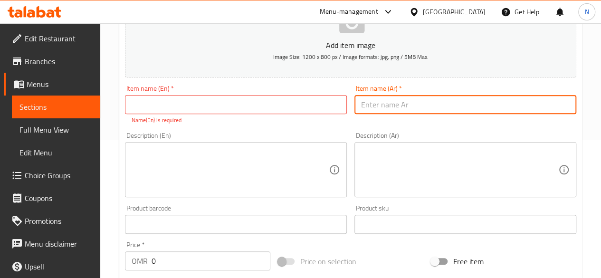
click at [391, 106] on input "text" at bounding box center [465, 104] width 222 height 19
paste input "كرواسون دجاج بالمايونيز ٨٠٠ بيسه"
click at [388, 104] on input "كرواسون دجاج بالمايونيز ٨٠٠ بيسه" at bounding box center [465, 104] width 222 height 19
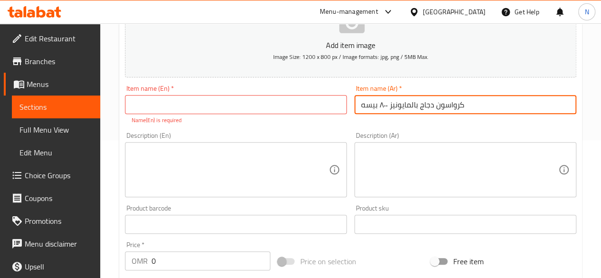
click at [388, 104] on input "كرواسون دجاج بالمايونيز ٨٠٠ بيسه" at bounding box center [465, 104] width 222 height 19
drag, startPoint x: 388, startPoint y: 104, endPoint x: 323, endPoint y: 103, distance: 65.1
click at [323, 103] on div "Add item image Image Size: 1200 x 800 px / Image formats: jpg, png / 5MB Max. I…" at bounding box center [350, 197] width 459 height 420
click at [386, 104] on input "كرواسون دجاج بالمايونيز ٨٠٠ بيسه" at bounding box center [465, 104] width 222 height 19
drag, startPoint x: 360, startPoint y: 104, endPoint x: 379, endPoint y: 107, distance: 19.3
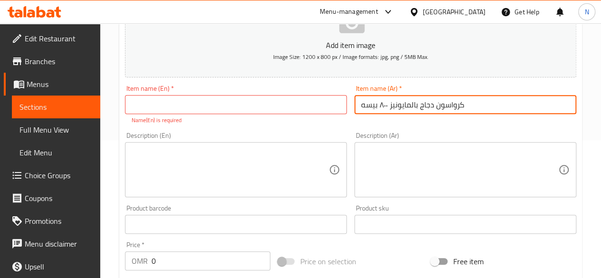
click at [379, 107] on input "كرواسون دجاج بالمايونيز ٨٠٠ بيسه" at bounding box center [465, 104] width 222 height 19
click at [379, 107] on input "كرواسون دجاج بالمايونيز" at bounding box center [465, 104] width 222 height 19
type input "كرواسون دجاج بالمايونيز"
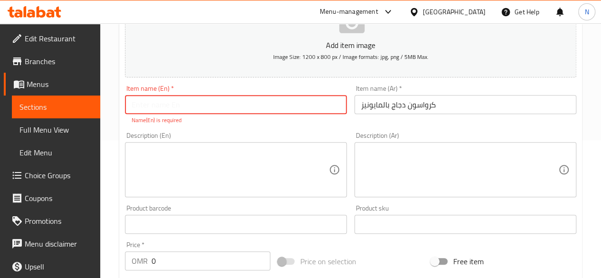
click at [198, 103] on input "text" at bounding box center [236, 104] width 222 height 19
paste input "Chicken croissant with mayonnaise"
type input "Chicken croissant with mayonnaise"
click at [242, 161] on textarea at bounding box center [230, 169] width 197 height 45
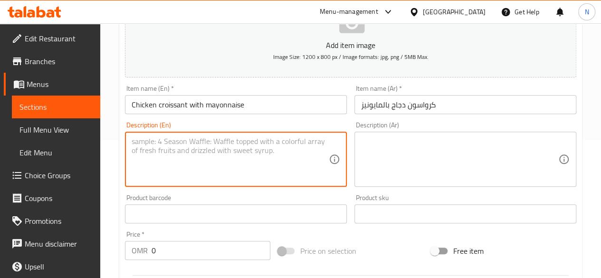
click at [404, 140] on textarea at bounding box center [459, 159] width 197 height 45
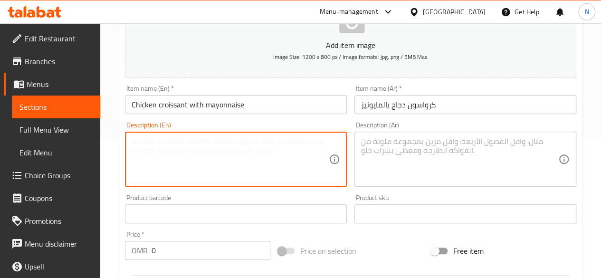
click at [213, 170] on textarea at bounding box center [230, 159] width 197 height 45
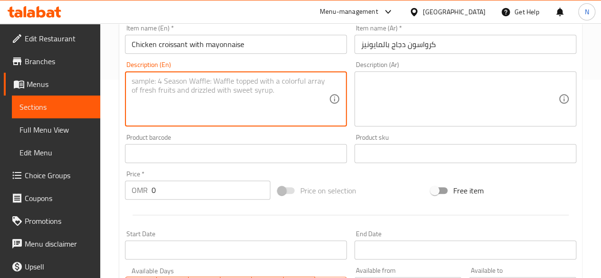
scroll to position [219, 0]
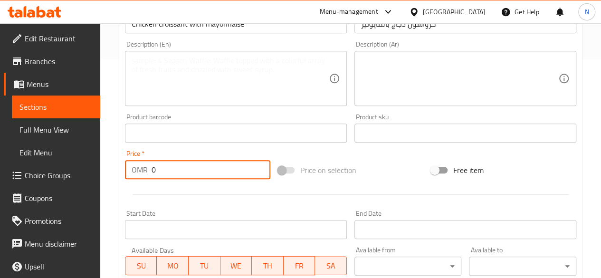
click at [191, 172] on input "0" at bounding box center [211, 169] width 119 height 19
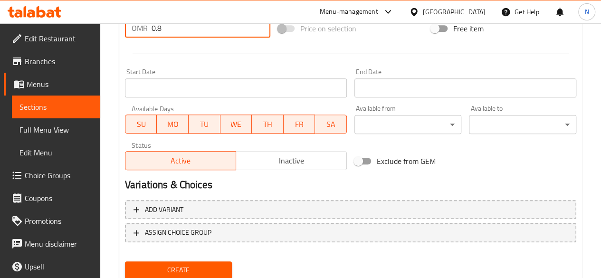
scroll to position [361, 0]
type input "0.8"
click at [204, 264] on span "Create" at bounding box center [179, 270] width 92 height 12
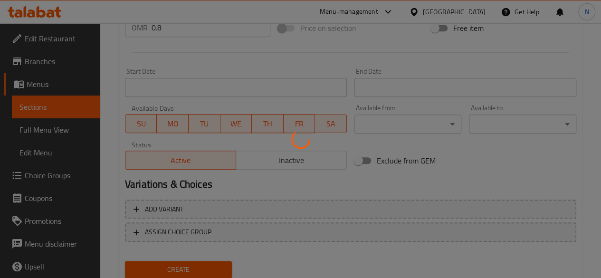
type input "0"
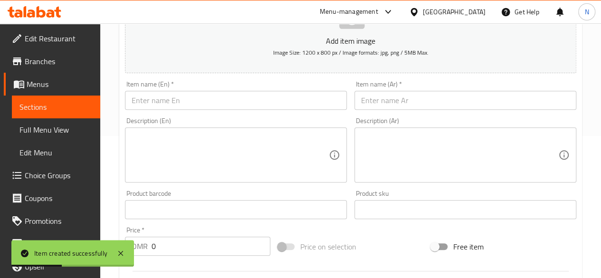
scroll to position [0, 0]
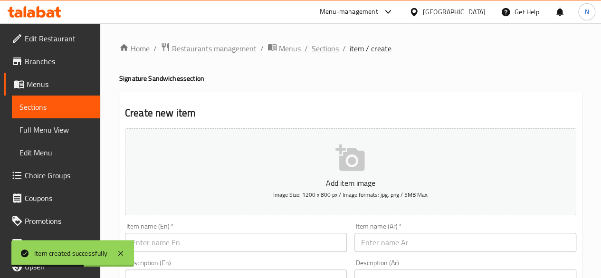
click at [328, 48] on span "Sections" at bounding box center [325, 48] width 27 height 11
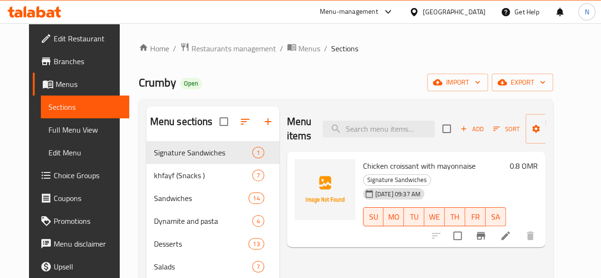
scroll to position [26, 0]
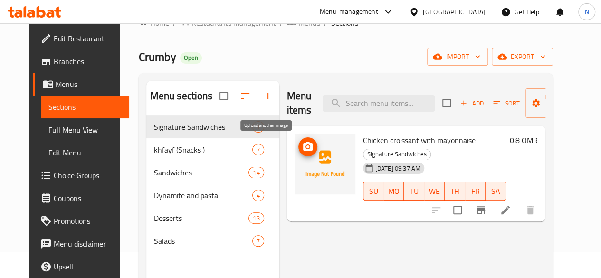
click at [303, 144] on icon "upload picture" at bounding box center [308, 146] width 10 height 9
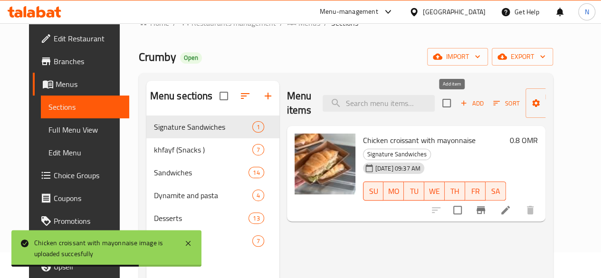
click at [463, 108] on span "Add" at bounding box center [472, 103] width 26 height 11
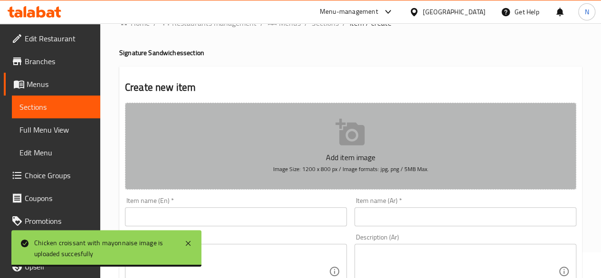
click at [325, 153] on p "Add item image" at bounding box center [351, 157] width 422 height 11
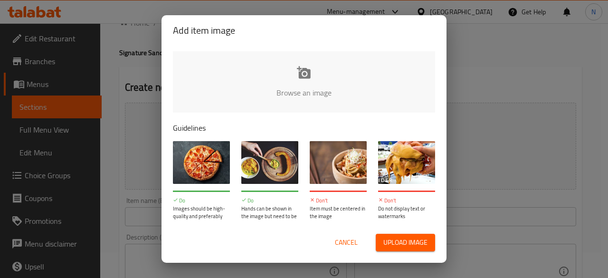
click at [336, 245] on span "Cancel" at bounding box center [346, 243] width 23 height 12
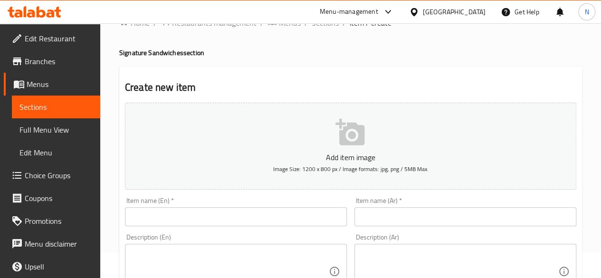
click at [395, 215] on input "text" at bounding box center [465, 216] width 222 height 19
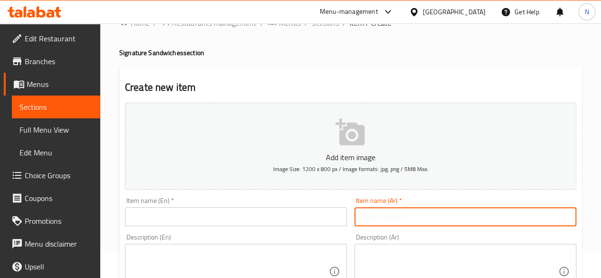
paste input "كراوسون تركي"
type input "كراوسون تركي"
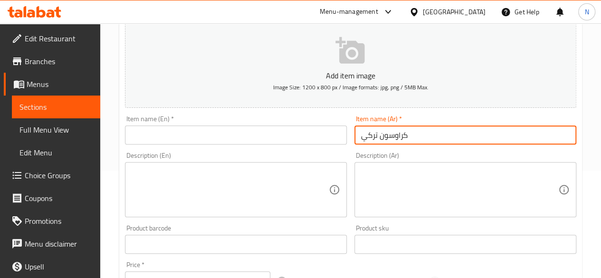
scroll to position [108, 0]
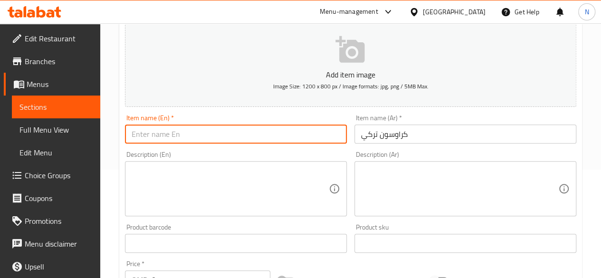
click at [173, 133] on input "text" at bounding box center [236, 133] width 222 height 19
paste input "Turkish croissant"
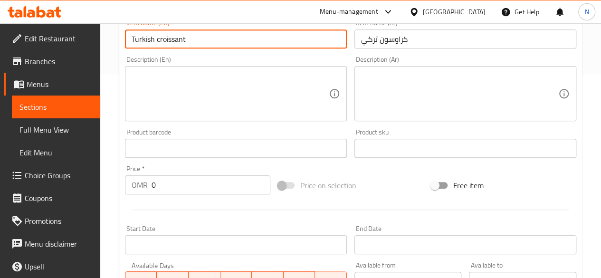
scroll to position [207, 0]
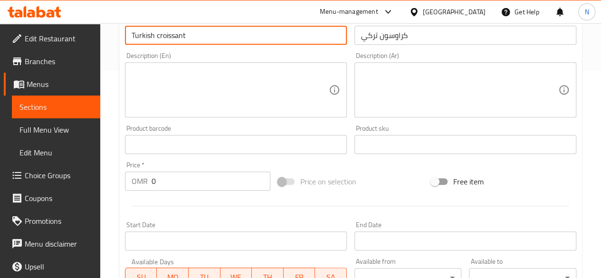
type input "Turkish croissant"
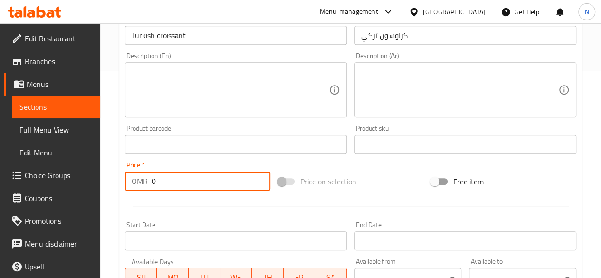
click at [218, 180] on input "0" at bounding box center [211, 181] width 119 height 19
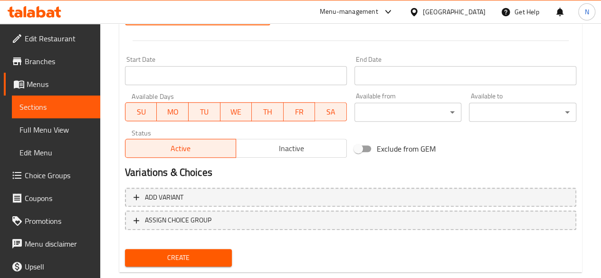
scroll to position [393, 0]
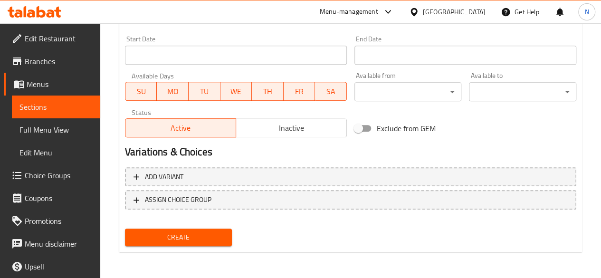
type input "0.8"
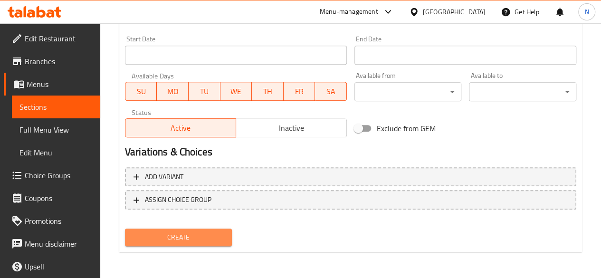
click at [186, 237] on span "Create" at bounding box center [179, 237] width 92 height 12
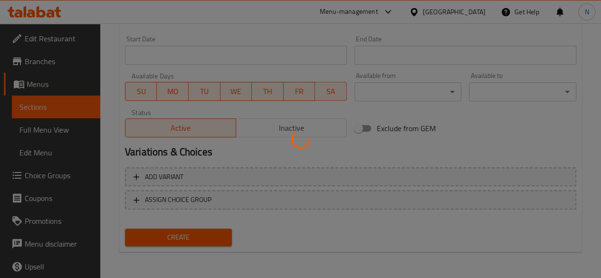
type input "0"
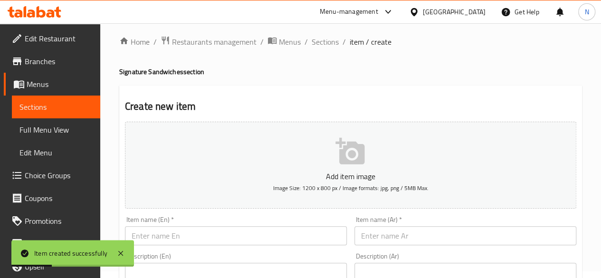
scroll to position [0, 0]
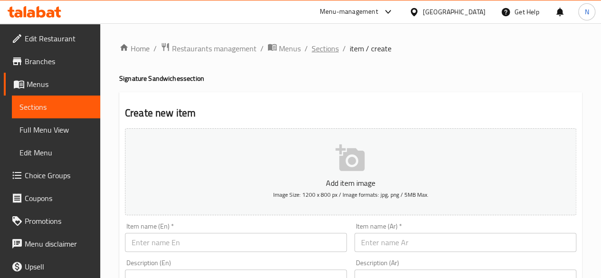
click at [334, 48] on span "Sections" at bounding box center [325, 48] width 27 height 11
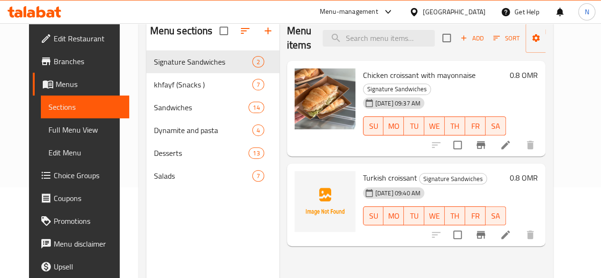
scroll to position [108, 0]
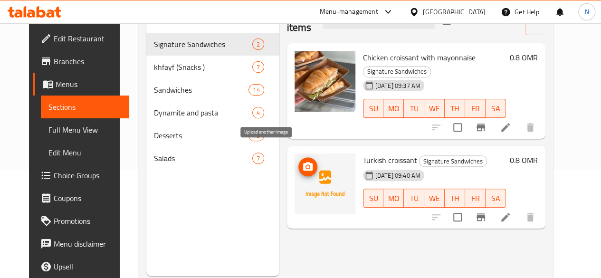
click at [302, 161] on icon "upload picture" at bounding box center [307, 166] width 11 height 11
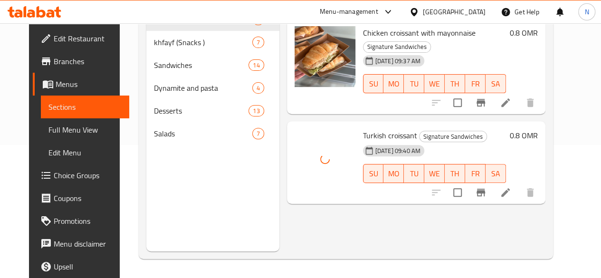
scroll to position [0, 0]
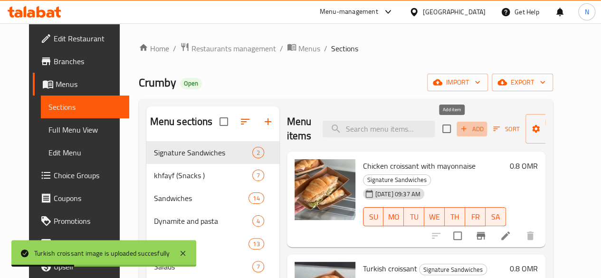
click at [459, 133] on icon "button" at bounding box center [463, 128] width 9 height 9
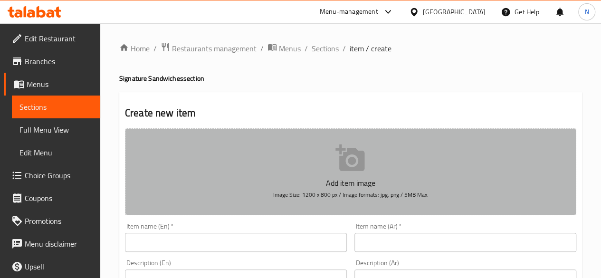
click at [351, 159] on icon "button" at bounding box center [349, 157] width 29 height 27
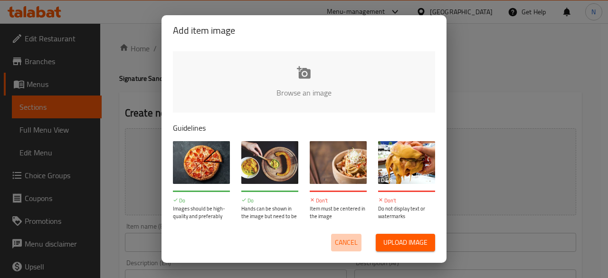
click at [338, 244] on span "Cancel" at bounding box center [346, 243] width 23 height 12
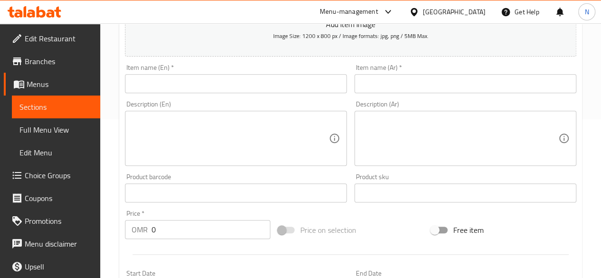
scroll to position [159, 0]
click at [396, 85] on input "text" at bounding box center [465, 83] width 222 height 19
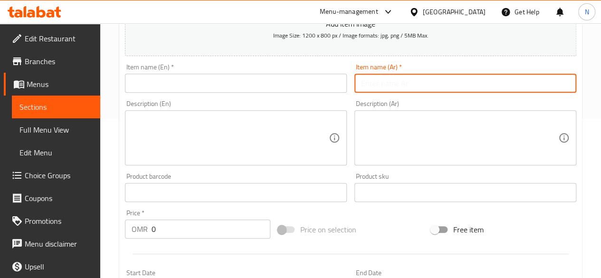
paste input "كرواسون فهيتا دجاج ٨٠٠ بيسه"
drag, startPoint x: 387, startPoint y: 82, endPoint x: 320, endPoint y: 99, distance: 69.0
click at [320, 99] on div "Add item image Image Size: 1200 x 800 px / Image formats: jpg, png / 5MB Max. I…" at bounding box center [350, 170] width 459 height 410
click at [367, 81] on input "كرواسون فهيتا دجاج ٨٠٠ بيسه" at bounding box center [465, 83] width 222 height 19
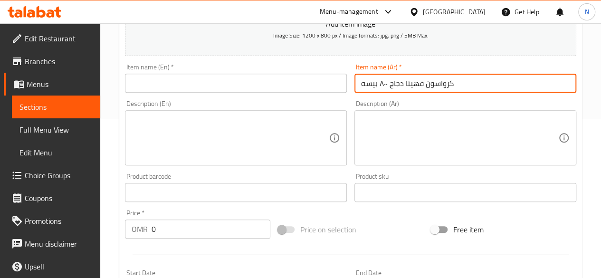
click at [367, 81] on input "كرواسون فهيتا دجاج ٨٠٠ بيسه" at bounding box center [465, 83] width 222 height 19
drag, startPoint x: 360, startPoint y: 81, endPoint x: 388, endPoint y: 87, distance: 28.6
click at [388, 87] on input "كرواسون فهيتا دجاج ٨٠٠ بيسه" at bounding box center [465, 83] width 222 height 19
click at [387, 81] on input "كرواسون فهيتا دجاج" at bounding box center [465, 83] width 222 height 19
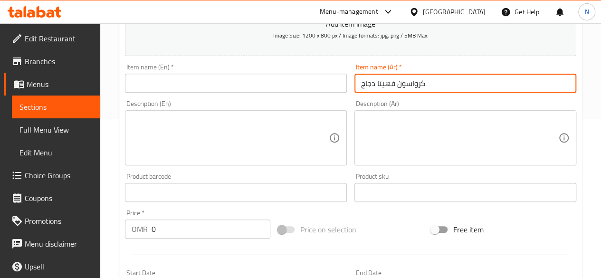
click at [387, 81] on input "كرواسون فهيتا دجاج" at bounding box center [465, 83] width 222 height 19
type input "كرواسون فهيتا دجاج"
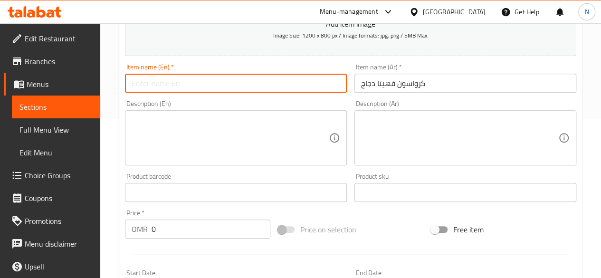
click at [162, 88] on input "text" at bounding box center [236, 83] width 222 height 19
paste input "Chicken Fajita Croissant"
type input "Chicken Fajita Croissant"
click at [180, 224] on input "0" at bounding box center [211, 228] width 119 height 19
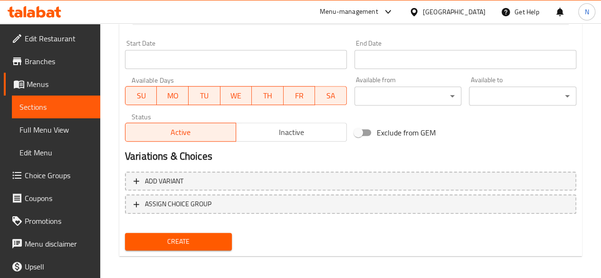
scroll to position [393, 0]
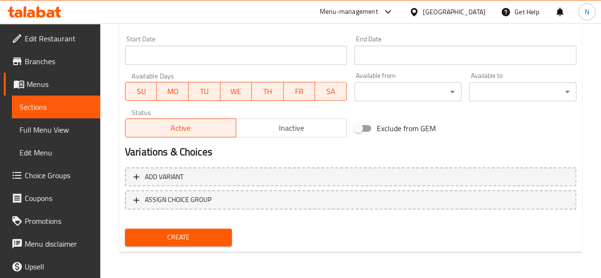
type input "0.8"
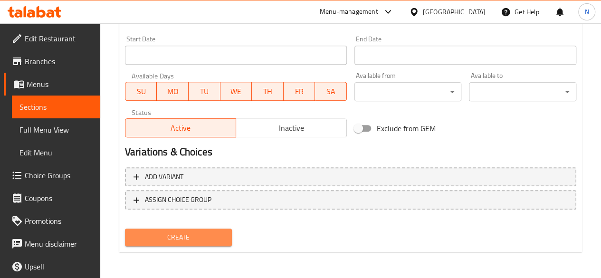
click at [175, 243] on button "Create" at bounding box center [178, 238] width 107 height 18
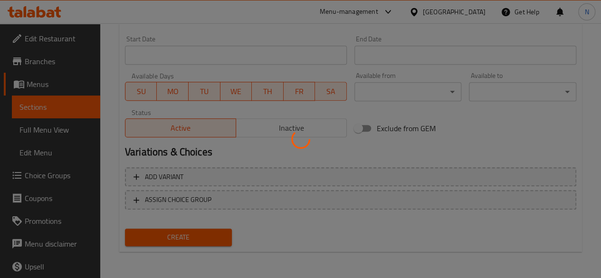
type input "0"
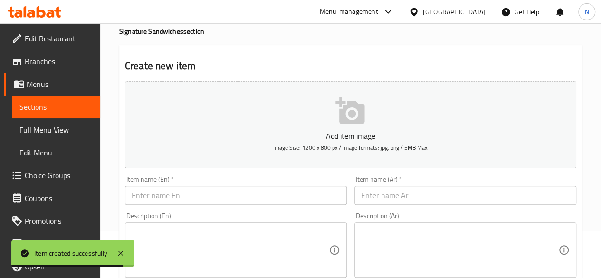
scroll to position [0, 0]
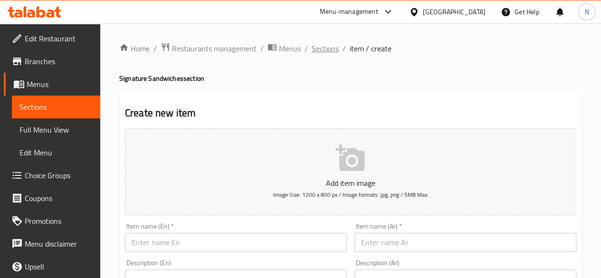
click at [315, 49] on span "Sections" at bounding box center [325, 48] width 27 height 11
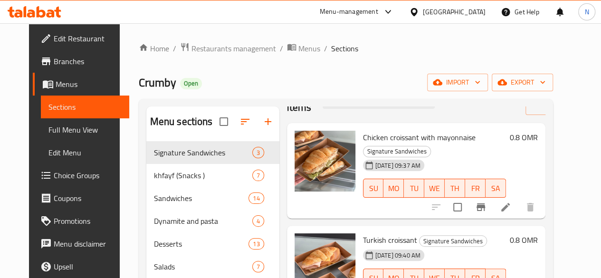
scroll to position [133, 0]
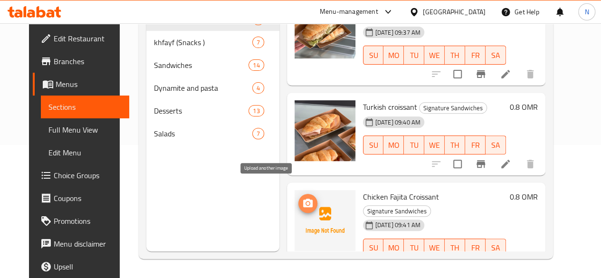
click at [298, 198] on span "upload picture" at bounding box center [307, 203] width 19 height 11
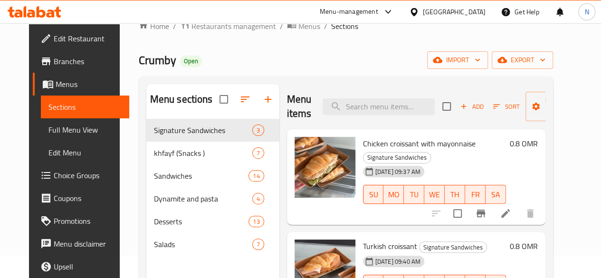
scroll to position [24, 0]
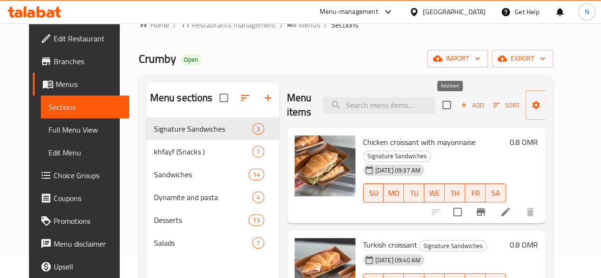
click at [459, 106] on span "Add" at bounding box center [472, 105] width 26 height 11
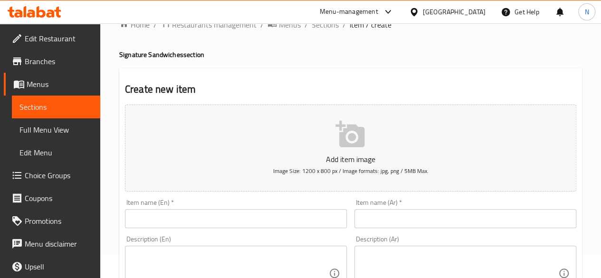
click at [362, 222] on input "text" at bounding box center [465, 218] width 222 height 19
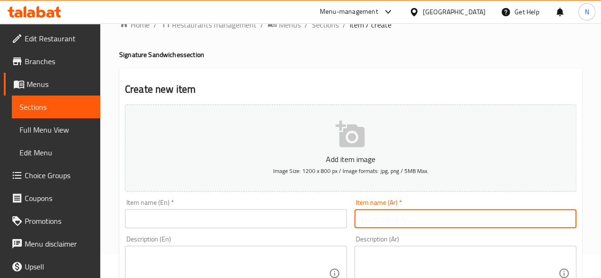
paste input "كرواسون بيض ٨٠٠ بيسه"
drag, startPoint x: 389, startPoint y: 221, endPoint x: 341, endPoint y: 219, distance: 48.0
type input "كرواسون بيض"
click at [270, 219] on input "text" at bounding box center [236, 218] width 222 height 19
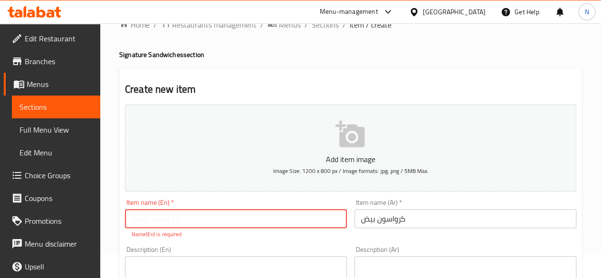
paste input "Egg croissant"
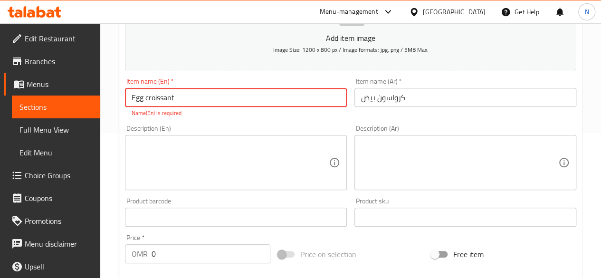
scroll to position [145, 0]
type input "Egg croissant"
click at [199, 254] on div "Price   * OMR 0 Price *" at bounding box center [197, 248] width 153 height 37
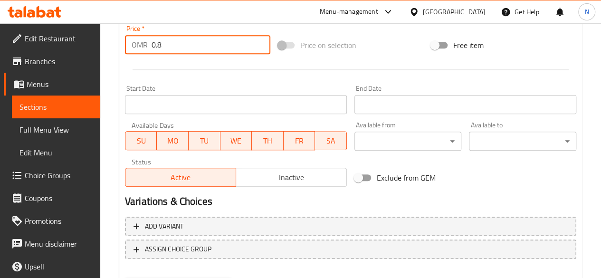
scroll to position [393, 0]
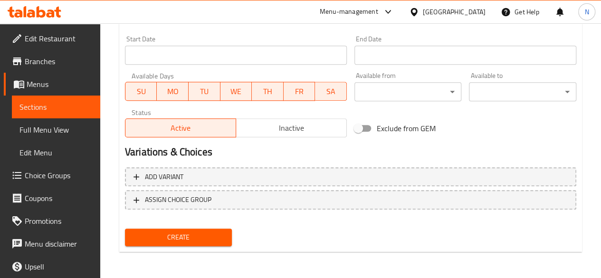
type input "0.8"
click at [191, 240] on span "Create" at bounding box center [179, 237] width 92 height 12
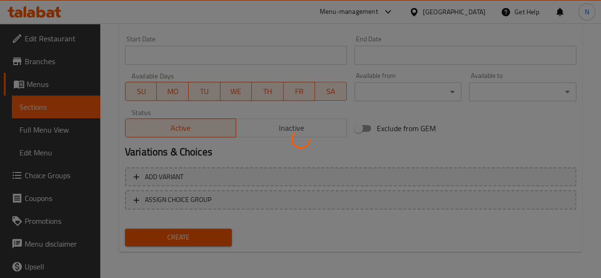
type input "0"
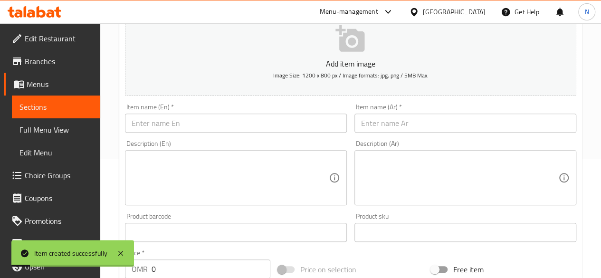
scroll to position [0, 0]
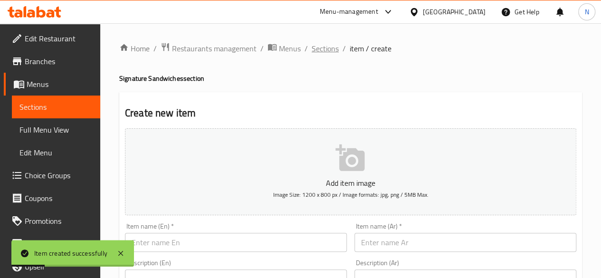
click at [317, 54] on span "Sections" at bounding box center [325, 48] width 27 height 11
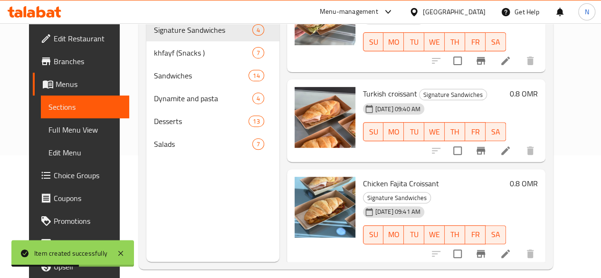
scroll to position [118, 0]
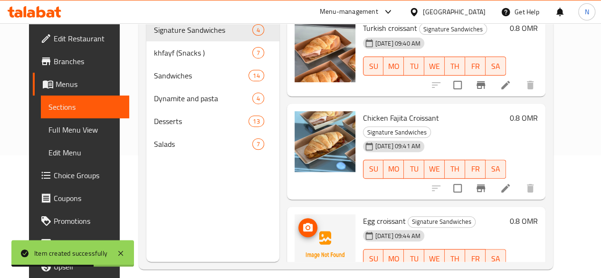
click at [306, 226] on circle "upload picture" at bounding box center [307, 227] width 3 height 3
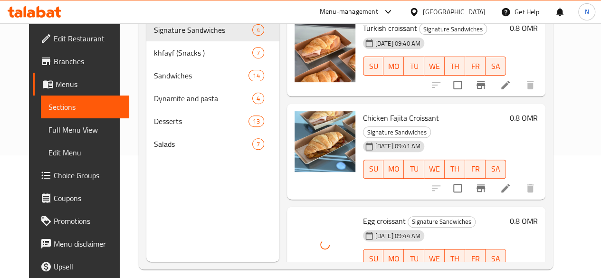
scroll to position [0, 0]
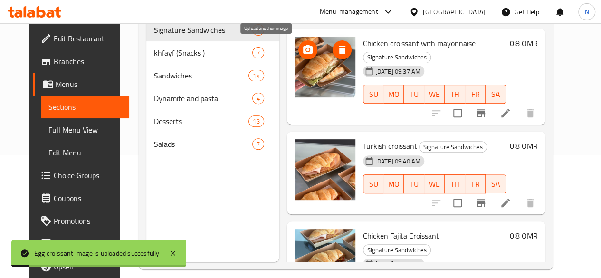
click at [303, 52] on icon "upload picture" at bounding box center [308, 49] width 10 height 9
